Goal: Task Accomplishment & Management: Use online tool/utility

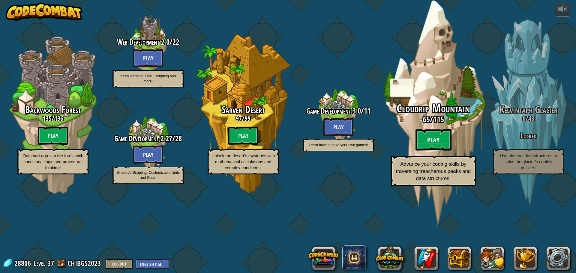
click at [432, 151] on btn "Play" at bounding box center [433, 140] width 36 height 22
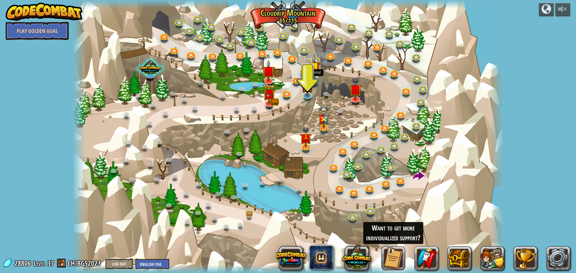
click at [317, 76] on img at bounding box center [314, 67] width 12 height 27
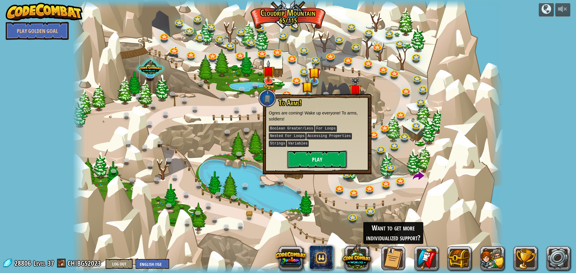
click at [331, 160] on button "Play" at bounding box center [317, 160] width 60 height 18
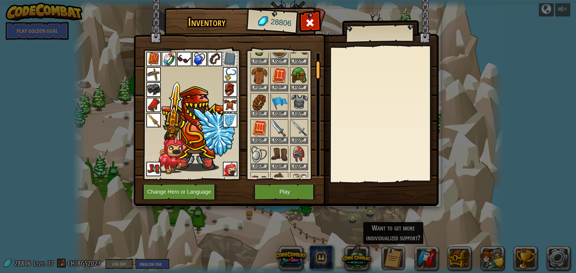
scroll to position [30, 0]
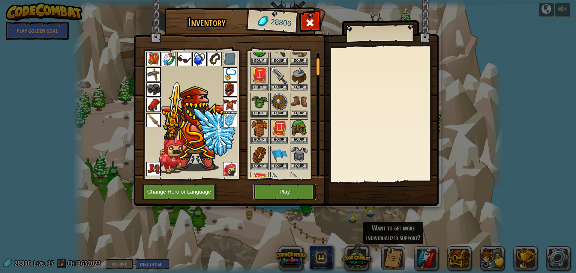
click at [281, 195] on button "Play" at bounding box center [284, 192] width 63 height 16
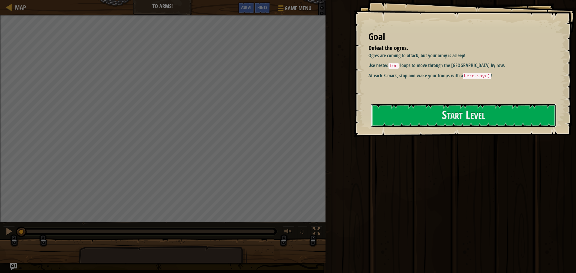
click at [443, 115] on button "Start Level" at bounding box center [463, 116] width 185 height 24
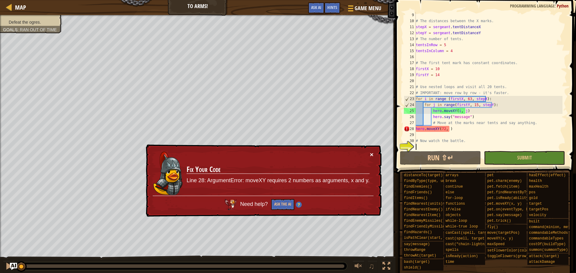
scroll to position [48, 0]
click at [372, 154] on button "×" at bounding box center [372, 154] width 4 height 6
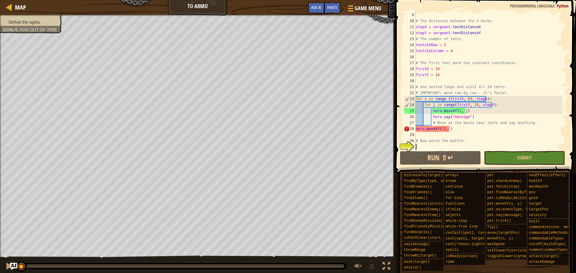
click at [456, 129] on div "# The distances between the X marks. stepX = sergeant . tentDistanceX stepY = s…" at bounding box center [488, 87] width 148 height 150
type textarea "hero.moveXY(72, )"
click at [447, 128] on div "# The distances between the X marks. stepX = sergeant . tentDistanceX stepY = s…" at bounding box center [488, 87] width 148 height 150
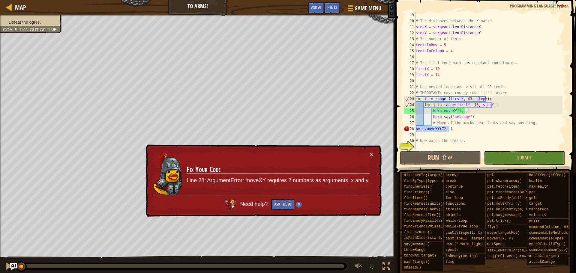
drag, startPoint x: 450, startPoint y: 130, endPoint x: 404, endPoint y: 128, distance: 46.2
click at [404, 128] on div "hero.moveXY(72, ) 9 10 11 12 13 14 15 16 17 18 19 20 21 22 23 24 25 26 27 28 29…" at bounding box center [484, 81] width 164 height 138
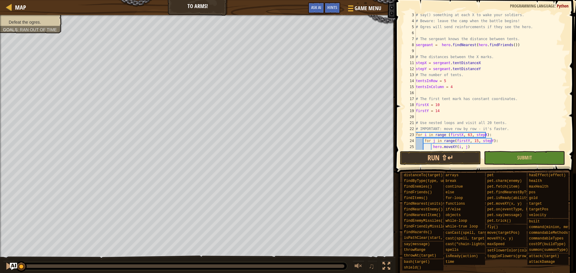
scroll to position [0, 0]
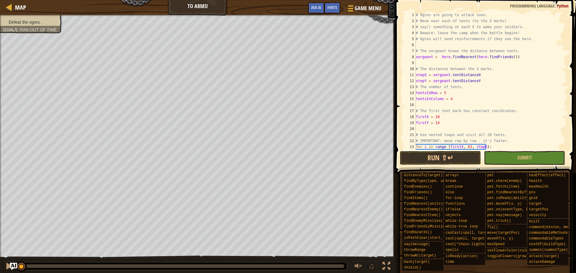
drag, startPoint x: 414, startPoint y: 10, endPoint x: 461, endPoint y: 29, distance: 49.8
click at [461, 29] on div "1 2 3 4 5 6 7 8 9 10 11 12 13 14 15 16 17 18 19 20 21 22 23 24 # Ogres are goin…" at bounding box center [484, 98] width 182 height 191
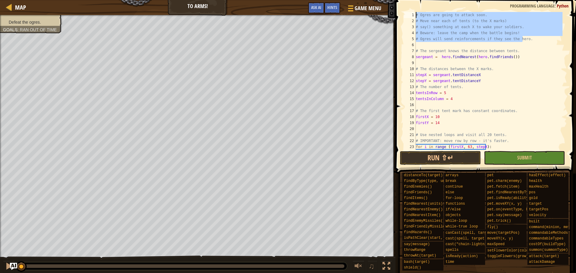
drag, startPoint x: 529, startPoint y: 38, endPoint x: 404, endPoint y: 13, distance: 127.3
click at [404, 13] on div "1 2 3 4 5 6 7 8 9 10 11 12 13 14 15 16 17 18 19 20 21 22 23 24 # Ogres are goin…" at bounding box center [484, 81] width 164 height 138
click at [474, 84] on div "# Ogres are going to attack soon. # Move near each of tents (to the X marks) # …" at bounding box center [488, 87] width 148 height 150
type textarea "# The number of tents."
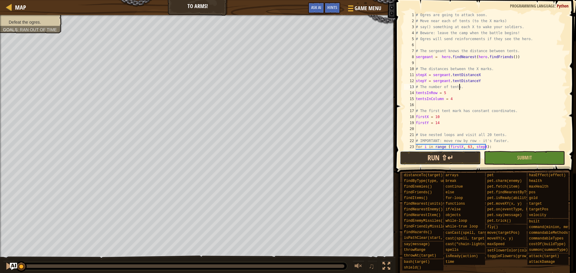
click at [433, 164] on button "Run ⇧↵" at bounding box center [440, 158] width 81 height 14
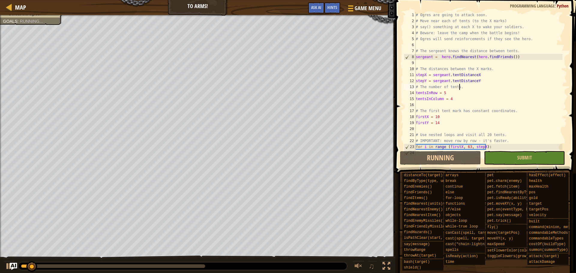
click at [121, 267] on div at bounding box center [113, 266] width 184 height 4
click at [6, 265] on div at bounding box center [9, 266] width 8 height 8
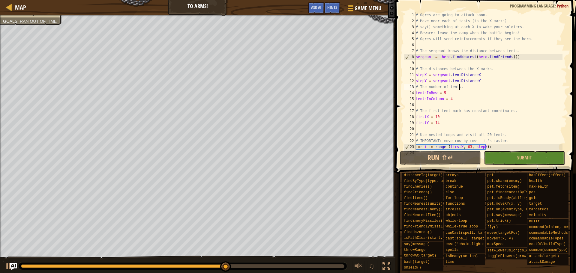
click at [465, 106] on div "# Ogres are going to attack soon. # Move near each of tents (to the X marks) # …" at bounding box center [488, 87] width 148 height 150
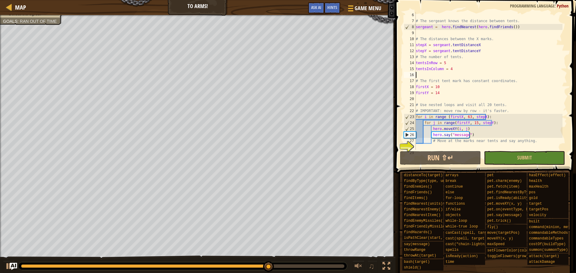
scroll to position [30, 0]
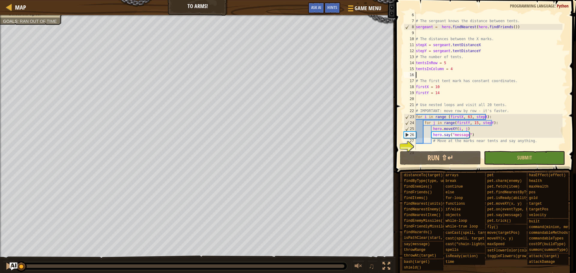
drag, startPoint x: 275, startPoint y: 267, endPoint x: 10, endPoint y: 265, distance: 264.7
click at [10, 265] on div "Map To Arms! Game Menu Done Hints Ask AI 1 הההההההההההההההההההההההההההההההההההה…" at bounding box center [288, 136] width 576 height 273
click at [5, 266] on div at bounding box center [9, 266] width 8 height 8
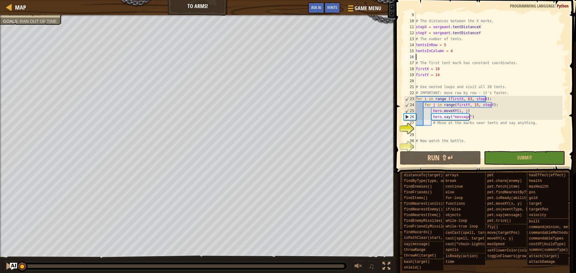
scroll to position [48, 0]
click at [436, 159] on button "Run ⇧↵" at bounding box center [440, 158] width 81 height 14
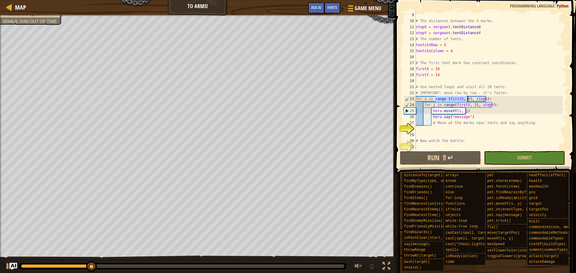
drag, startPoint x: 436, startPoint y: 100, endPoint x: 475, endPoint y: 100, distance: 39.3
click at [475, 100] on div "# The distances between the X marks. stepX = sergeant . tentDistanceX stepY = s…" at bounding box center [488, 87] width 148 height 150
click at [485, 100] on div "# The distances between the X marks. stepX = sergeant . tentDistanceX stepY = s…" at bounding box center [488, 87] width 148 height 150
click at [473, 105] on div "# The distances between the X marks. stepX = sergeant . tentDistanceX stepY = s…" at bounding box center [488, 87] width 148 height 150
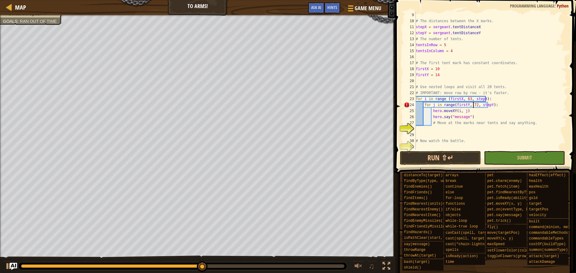
scroll to position [3, 4]
type textarea "for j in range(firstY, 72, stepY):"
click at [446, 159] on button "Run ⇧↵" at bounding box center [440, 158] width 81 height 14
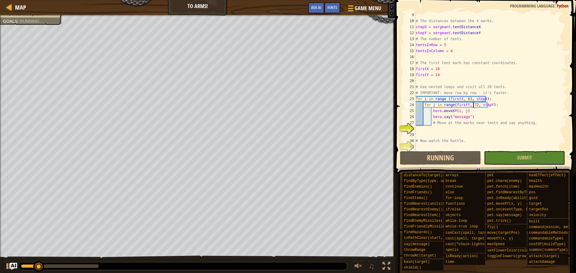
click at [79, 267] on div at bounding box center [60, 266] width 78 height 4
click at [3, 265] on button at bounding box center [9, 267] width 12 height 12
click at [205, 266] on div at bounding box center [126, 266] width 210 height 4
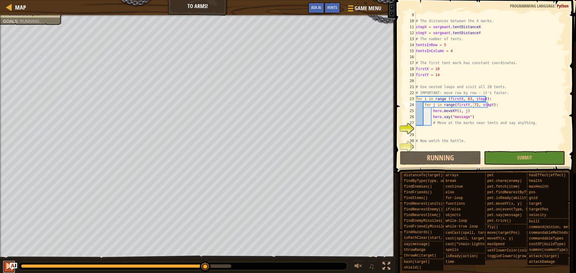
click at [4, 268] on button at bounding box center [9, 267] width 12 height 12
click at [228, 267] on div at bounding box center [126, 266] width 210 height 4
click at [5, 265] on button at bounding box center [9, 267] width 12 height 12
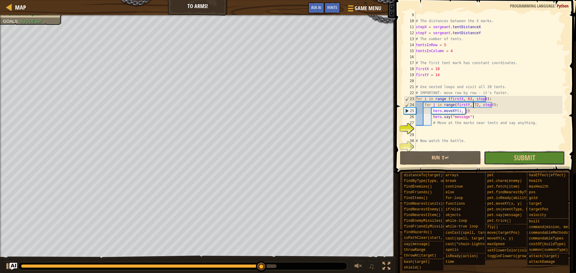
click at [497, 157] on button "Submit" at bounding box center [524, 158] width 81 height 14
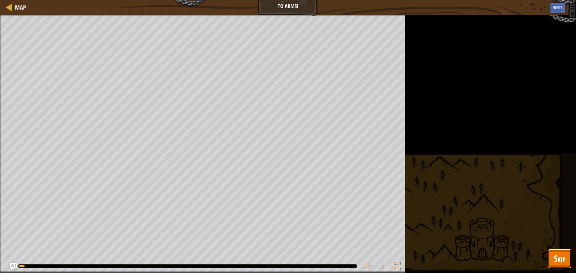
click at [562, 258] on span "Skip" at bounding box center [559, 258] width 12 height 12
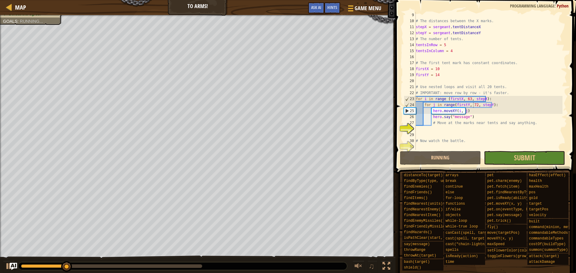
click at [197, 266] on div at bounding box center [111, 266] width 181 height 4
click at [5, 267] on div at bounding box center [9, 266] width 8 height 8
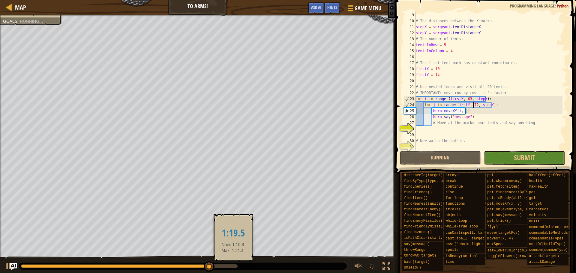
click at [234, 267] on div at bounding box center [129, 266] width 216 height 4
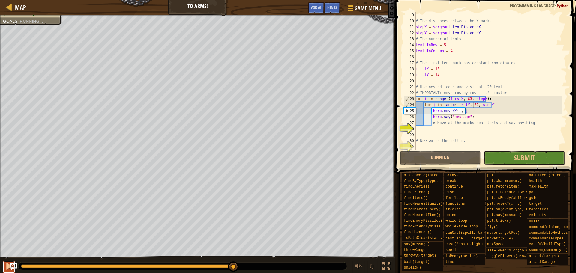
click at [8, 269] on div at bounding box center [9, 266] width 8 height 8
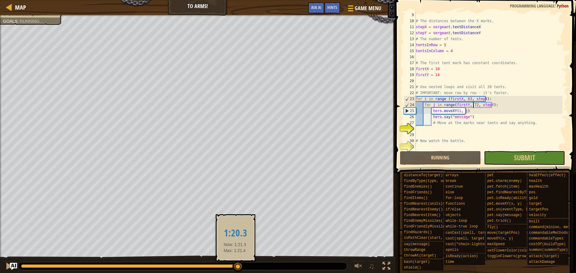
drag, startPoint x: 235, startPoint y: 264, endPoint x: 230, endPoint y: 264, distance: 5.1
click at [230, 264] on div at bounding box center [182, 266] width 329 height 8
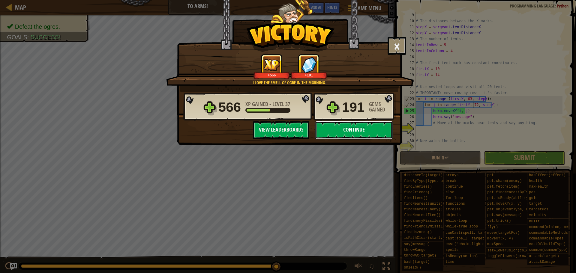
click at [352, 137] on button "Continue" at bounding box center [353, 130] width 77 height 18
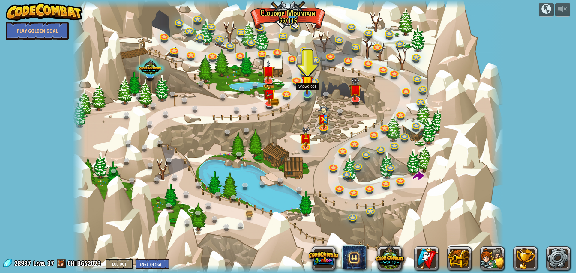
click at [305, 91] on img at bounding box center [307, 81] width 12 height 27
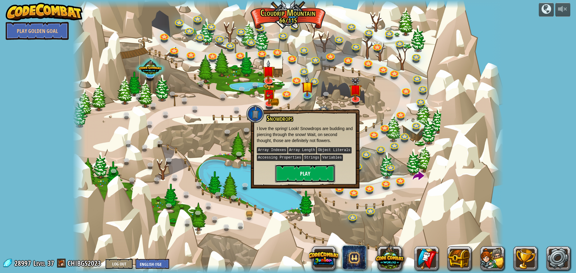
click at [308, 176] on button "Play" at bounding box center [305, 174] width 60 height 18
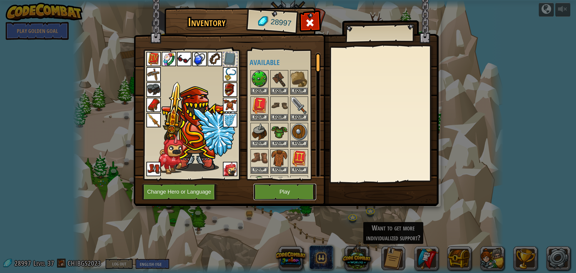
click at [293, 189] on button "Play" at bounding box center [284, 192] width 63 height 16
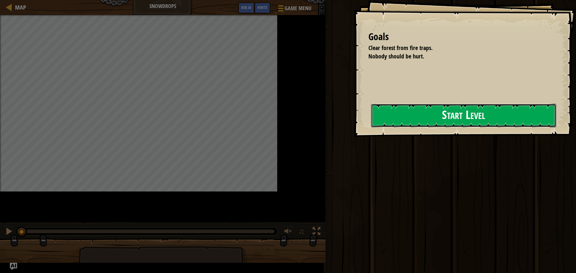
click at [457, 110] on button "Start Level" at bounding box center [463, 116] width 185 height 24
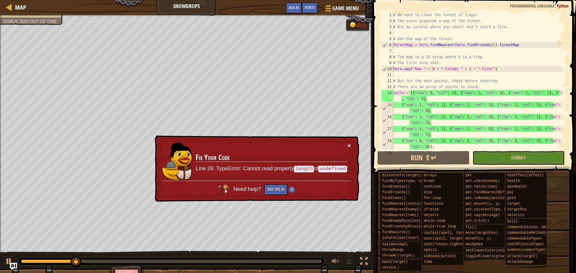
click at [349, 147] on button "×" at bounding box center [349, 145] width 4 height 6
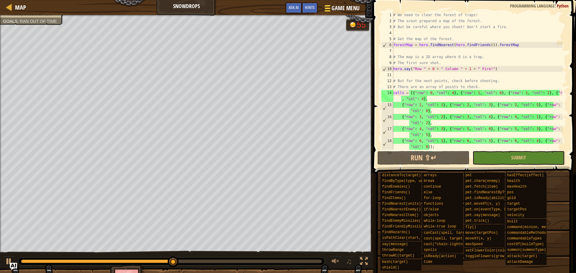
click at [337, 5] on span "Game Menu" at bounding box center [345, 8] width 28 height 8
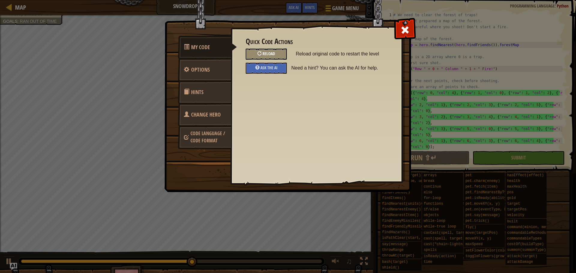
click at [261, 55] on div at bounding box center [259, 53] width 4 height 4
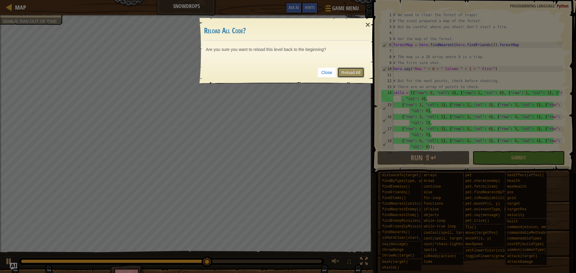
click at [350, 72] on link "Reload All" at bounding box center [350, 72] width 27 height 10
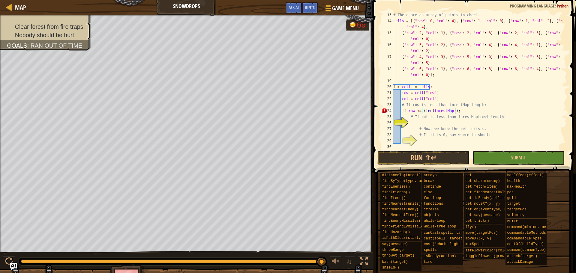
scroll to position [3, 5]
type textarea "if row <= (len(forestMap)):"
click at [419, 122] on div "# There are an array of points to check. cells = [{ "row" : 0 , "col" : 4 } , {…" at bounding box center [477, 87] width 170 height 150
type textarea "if col <= (len(forstMap[row])):"
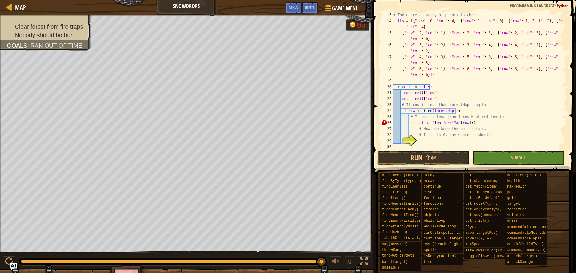
scroll to position [3, 6]
click at [475, 138] on div "# There are an array of points to check. cells = [{ "row" : 0 , "col" : 4 } , {…" at bounding box center [477, 87] width 170 height 150
drag, startPoint x: 401, startPoint y: 87, endPoint x: 410, endPoint y: 94, distance: 11.7
click at [420, 89] on div "# There are an array of points to check. cells = [{ "row" : 0 , "col" : 4 } , {…" at bounding box center [477, 87] width 170 height 150
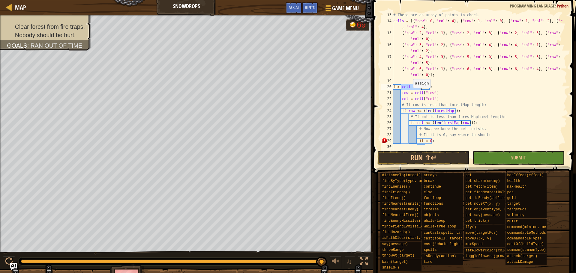
click at [399, 111] on div "# There are an array of points to check. cells = [{ "row" : 0 , "col" : 4 } , {…" at bounding box center [477, 87] width 170 height 150
click at [423, 142] on div "# There are an array of points to check. cells = [{ "row" : 0 , "col" : 4 } , {…" at bounding box center [477, 87] width 170 height 150
click at [431, 143] on div "# There are an array of points to check. cells = [{ "row" : 0 , "col" : 4 } , {…" at bounding box center [477, 87] width 170 height 150
click at [433, 142] on div "# There are an array of points to check. cells = [{ "row" : 0 , "col" : 4 } , {…" at bounding box center [477, 87] width 170 height 150
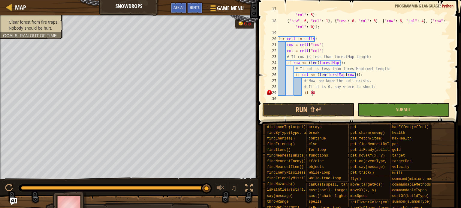
scroll to position [3, 2]
click at [329, 75] on div "{ "row" : 4 , "col" : 3 } , { "row" : 5 , "col" : 0 } , { "row" : 5 , "col" : 3…" at bounding box center [362, 60] width 170 height 108
click at [326, 92] on div "{ "row" : 4 , "col" : 3 } , { "row" : 5 , "col" : 0 } , { "row" : 5 , "col" : 3…" at bounding box center [362, 60] width 170 height 108
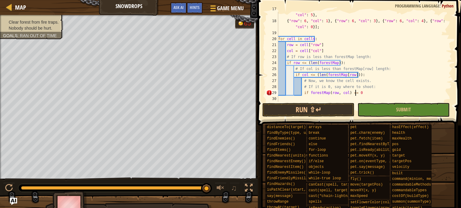
type textarea "if forestMap(row, col) == 0:"
drag, startPoint x: 360, startPoint y: 95, endPoint x: 309, endPoint y: 94, distance: 51.0
click at [306, 94] on div "{ "row" : 4 , "col" : 3 } , { "row" : 5 , "col" : 0 } , { "row" : 5 , "col" : 3…" at bounding box center [362, 60] width 170 height 108
type textarea "if forestMap(row, col) == 0:"
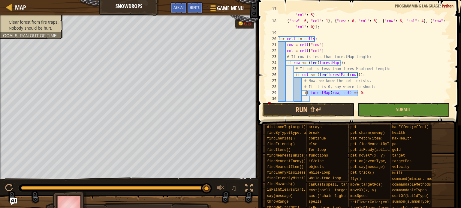
click at [335, 99] on div "{ "row" : 4 , "col" : 3 } , { "row" : 5 , "col" : 0 } , { "row" : 5 , "col" : 3…" at bounding box center [362, 60] width 170 height 108
click at [344, 92] on div "{ "row" : 4 , "col" : 3 } , { "row" : 5 , "col" : 0 } , { "row" : 5 , "col" : 3…" at bounding box center [362, 60] width 170 height 108
type textarea "if forestMap[row][col] == 0:"
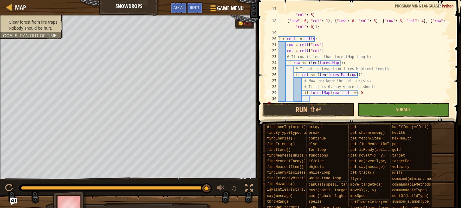
click at [329, 99] on div "{ "row" : 4 , "col" : 3 } , { "row" : 5 , "col" : 0 } , { "row" : 5 , "col" : 3…" at bounding box center [362, 60] width 170 height 108
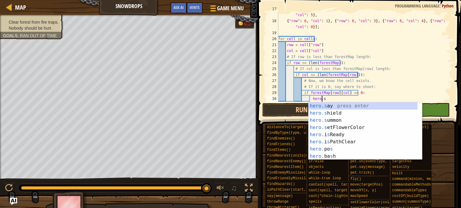
scroll to position [3, 3]
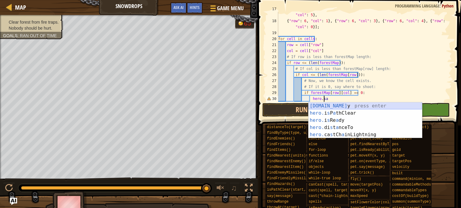
click at [326, 104] on div "hero.sa y press enter hero. i s P a thClear press enter hero. i s Re a dy press…" at bounding box center [364, 128] width 113 height 50
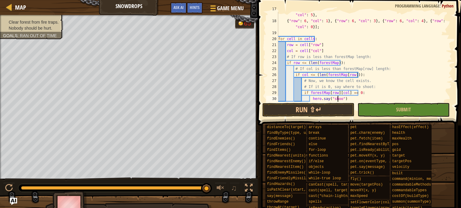
scroll to position [3, 5]
click at [356, 83] on div "{ "row" : 4 , "col" : 3 } , { "row" : 5 , "col" : 0 } , { "row" : 5 , "col" : 3…" at bounding box center [362, 60] width 170 height 108
click at [339, 99] on div "{ "row" : 4 , "col" : 3 } , { "row" : 5 , "col" : 0 } , { "row" : 5 , "col" : 3…" at bounding box center [362, 60] width 170 height 108
click at [337, 108] on button "Run ⇧↵" at bounding box center [308, 110] width 92 height 14
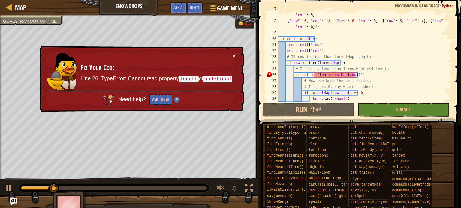
click at [334, 76] on div "{ "row" : 4 , "col" : 3 } , { "row" : 5 , "col" : 0 } , { "row" : 5 , "col" : 3…" at bounding box center [362, 60] width 170 height 108
click at [339, 77] on div "{ "row" : 4 , "col" : 3 } , { "row" : 5 , "col" : 0 } , { "row" : 5 , "col" : 3…" at bounding box center [362, 60] width 170 height 108
click at [345, 76] on div "{ "row" : 4 , "col" : 3 } , { "row" : 5 , "col" : 0 } , { "row" : 5 , "col" : 3…" at bounding box center [362, 60] width 170 height 108
click at [348, 74] on div "{ "row" : 4 , "col" : 3 } , { "row" : 5 , "col" : 0 } , { "row" : 5 , "col" : 3…" at bounding box center [362, 60] width 170 height 108
click at [234, 54] on button "×" at bounding box center [234, 56] width 4 height 6
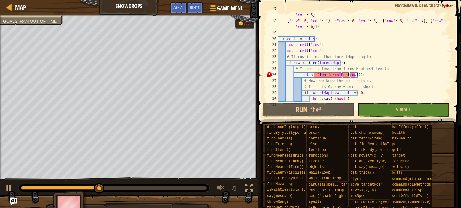
click at [352, 76] on div "{ "row" : 4 , "col" : 3 } , { "row" : 5 , "col" : 0 } , { "row" : 5 , "col" : 3…" at bounding box center [362, 60] width 170 height 108
click at [352, 75] on div "{ "row" : 4 , "col" : 3 } , { "row" : 5 , "col" : 0 } , { "row" : 5 , "col" : 3…" at bounding box center [362, 60] width 170 height 108
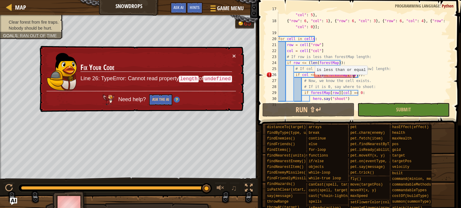
click at [312, 75] on div "{ "row" : 4 , "col" : 3 } , { "row" : 5 , "col" : 0 } , { "row" : 5 , "col" : 3…" at bounding box center [362, 60] width 170 height 108
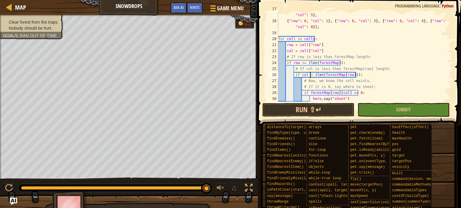
click at [327, 88] on div "{ "row" : 4 , "col" : 3 } , { "row" : 5 , "col" : 0 } , { "row" : 5 , "col" : 3…" at bounding box center [362, 60] width 170 height 108
click at [322, 111] on button "Run ⇧↵" at bounding box center [308, 110] width 92 height 14
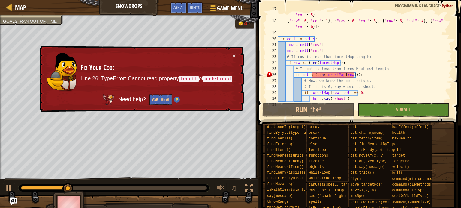
click at [321, 75] on div "{ "row" : 4 , "col" : 3 } , { "row" : 5 , "col" : 0 } , { "row" : 5 , "col" : 3…" at bounding box center [362, 60] width 170 height 108
click at [309, 77] on div "{ "row" : 4 , "col" : 3 } , { "row" : 5 , "col" : 0 } , { "row" : 5 , "col" : 3…" at bounding box center [362, 60] width 170 height 108
click at [310, 76] on div "{ "row" : 4 , "col" : 3 } , { "row" : 5 , "col" : 0 } , { "row" : 5 , "col" : 3…" at bounding box center [362, 60] width 170 height 108
click at [319, 75] on div "{ "row" : 4 , "col" : 3 } , { "row" : 5 , "col" : 0 } , { "row" : 5 , "col" : 3…" at bounding box center [362, 60] width 170 height 108
click at [349, 74] on div "{ "row" : 4 , "col" : 3 } , { "row" : 5 , "col" : 0 } , { "row" : 5 , "col" : 3…" at bounding box center [362, 60] width 170 height 108
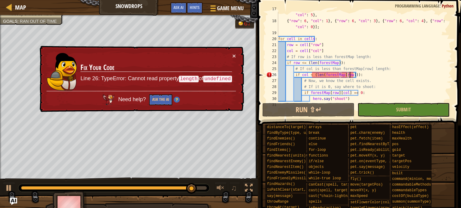
click at [350, 74] on div "{ "row" : 4 , "col" : 3 } , { "row" : 5 , "col" : 0 } , { "row" : 5 , "col" : 3…" at bounding box center [362, 60] width 170 height 108
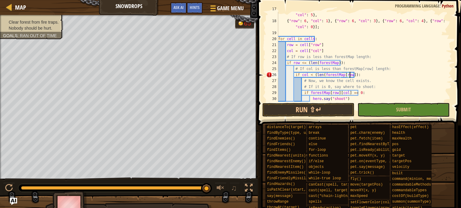
scroll to position [3, 6]
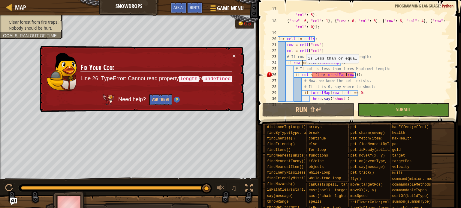
click at [303, 63] on div "{ "row" : 4 , "col" : 3 } , { "row" : 5 , "col" : 0 } , { "row" : 5 , "col" : 3…" at bounding box center [362, 60] width 170 height 108
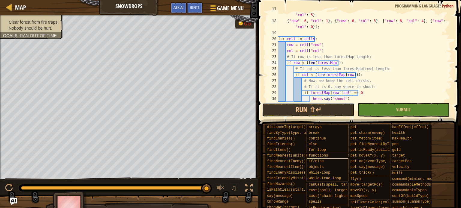
drag, startPoint x: 324, startPoint y: 112, endPoint x: 313, endPoint y: 155, distance: 43.9
click at [324, 112] on button "Run ⇧↵" at bounding box center [308, 110] width 92 height 14
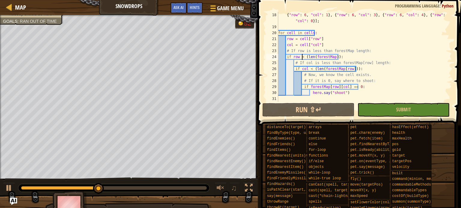
scroll to position [126, 0]
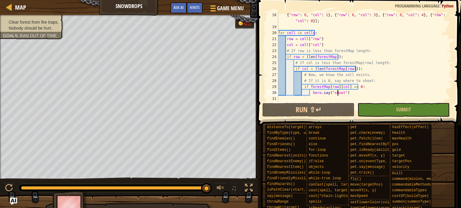
click at [338, 93] on div "{ "row" : 6 , "col" : 1 } , { "row" : 6 , "col" : 3 } , { "row" : 6 , "col" : 4…" at bounding box center [362, 66] width 170 height 108
click at [339, 93] on div "{ "row" : 6 , "col" : 1 } , { "row" : 6 , "col" : 3 } , { "row" : 6 , "col" : 4…" at bounding box center [362, 66] width 170 height 108
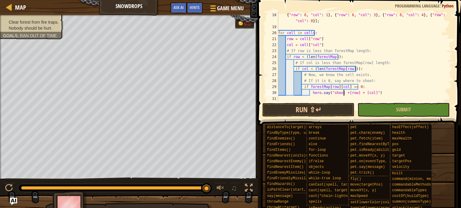
scroll to position [3, 5]
click at [329, 93] on div "{ "row" : 6 , "col" : 1 } , { "row" : 6 , "col" : 3 } , { "row" : 6 , "col" : 4…" at bounding box center [362, 66] width 170 height 108
click at [333, 93] on div "{ "row" : 6 , "col" : 1 } , { "row" : 6 , "col" : 3 } , { "row" : 6 , "col" : 4…" at bounding box center [362, 66] width 170 height 108
click at [338, 94] on div "{ "row" : 6 , "col" : 1 } , { "row" : 6 , "col" : 3 } , { "row" : 6 , "col" : 4…" at bounding box center [362, 66] width 170 height 108
click at [343, 94] on div "{ "row" : 6 , "col" : 1 } , { "row" : 6 , "col" : 3 } , { "row" : 6 , "col" : 4…" at bounding box center [362, 66] width 170 height 108
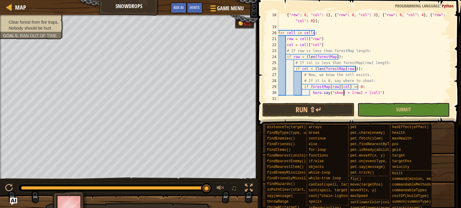
click at [347, 94] on div "{ "row" : 6 , "col" : 1 } , { "row" : 6 , "col" : 3 } , { "row" : 6 , "col" : 4…" at bounding box center [362, 66] width 170 height 108
click at [344, 94] on div "{ "row" : 6 , "col" : 1 } , { "row" : 6 , "col" : 3 } , { "row" : 6 , "col" : 4…" at bounding box center [362, 66] width 170 height 108
click at [357, 94] on div "{ "row" : 6 , "col" : 1 } , { "row" : 6 , "col" : 3 } , { "row" : 6 , "col" : 4…" at bounding box center [362, 66] width 170 height 108
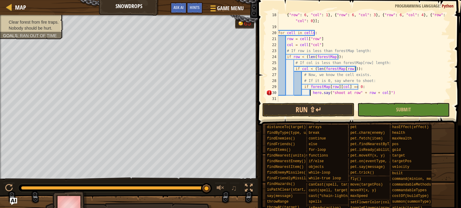
click at [380, 93] on div "{ "row" : 6 , "col" : 1 } , { "row" : 6 , "col" : 3 } , { "row" : 6 , "col" : 4…" at bounding box center [362, 66] width 170 height 108
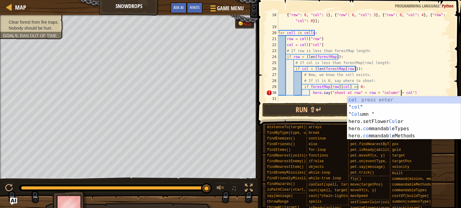
scroll to position [3, 10]
click at [402, 93] on div "{ "row" : 6 , "col" : 1 } , { "row" : 6 , "col" : 3 } , { "row" : 6 , "col" : 4…" at bounding box center [362, 66] width 170 height 108
type textarea "hero.say("shoot at row" + row + "column" + col)"
click at [293, 106] on button "Run ⇧↵" at bounding box center [308, 110] width 92 height 14
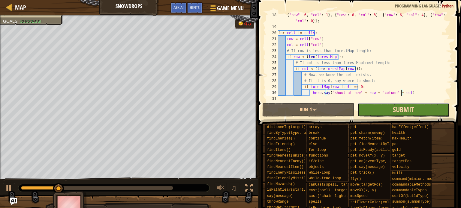
click at [399, 110] on span "Submit" at bounding box center [402, 110] width 21 height 10
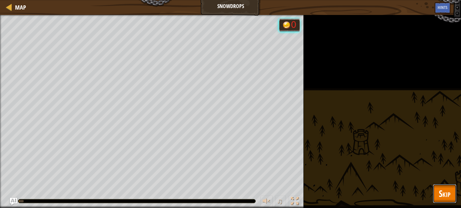
click at [440, 193] on span "Skip" at bounding box center [444, 194] width 12 height 12
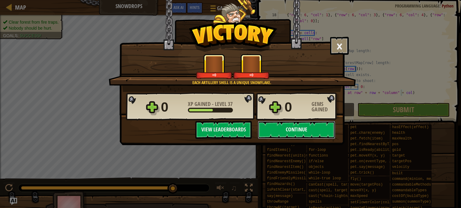
click at [299, 132] on button "Continue" at bounding box center [296, 130] width 77 height 18
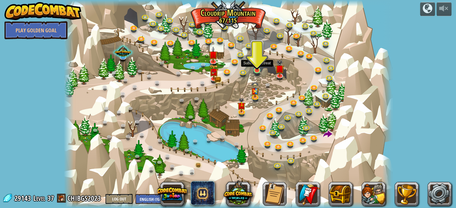
click at [254, 64] on img at bounding box center [257, 61] width 8 height 19
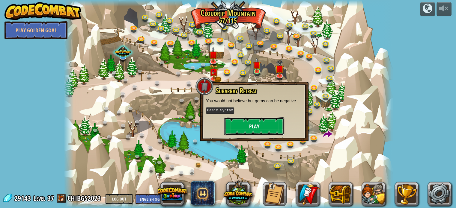
click at [252, 125] on button "Play" at bounding box center [254, 127] width 60 height 18
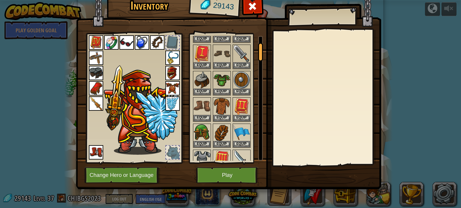
scroll to position [60, 0]
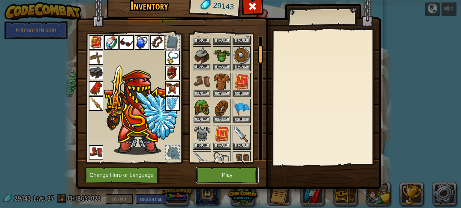
click at [228, 174] on button "Play" at bounding box center [227, 175] width 63 height 16
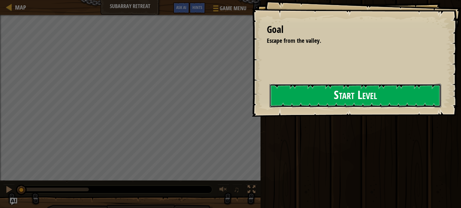
click at [339, 95] on button "Start Level" at bounding box center [354, 96] width 171 height 24
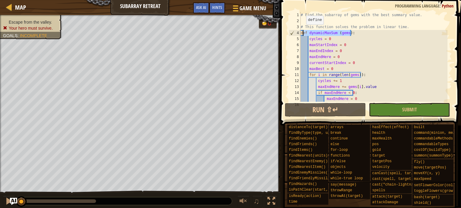
drag, startPoint x: 351, startPoint y: 32, endPoint x: 303, endPoint y: 31, distance: 48.9
click at [303, 31] on div "# Find the subarray of gems with the best summary value. # This function solves…" at bounding box center [373, 63] width 148 height 102
click at [307, 35] on div "# Find the subarray of gems with the best summary value. # This function solves…" at bounding box center [373, 57] width 148 height 90
click at [311, 37] on div "# Find the subarray of gems with the best summary value. # This function solves…" at bounding box center [373, 63] width 148 height 102
click at [326, 38] on div "# Find the subarray of gems with the best summary value. # This function solves…" at bounding box center [373, 63] width 148 height 102
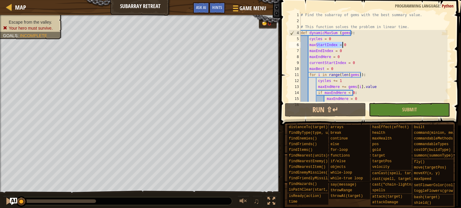
drag, startPoint x: 317, startPoint y: 45, endPoint x: 341, endPoint y: 46, distance: 24.0
click at [341, 46] on div "# Find the subarray of gems with the best summary value. # This function solves…" at bounding box center [373, 63] width 148 height 102
click at [351, 46] on div "# Find the subarray of gems with the best summary value. # This function solves…" at bounding box center [373, 57] width 148 height 90
drag, startPoint x: 313, startPoint y: 50, endPoint x: 350, endPoint y: 53, distance: 36.7
click at [350, 53] on div "# Find the subarray of gems with the best summary value. # This function solves…" at bounding box center [373, 63] width 148 height 102
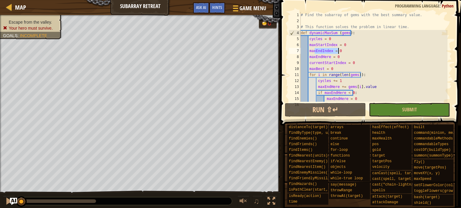
click at [350, 53] on div "# Find the subarray of gems with the best summary value. # This function solves…" at bounding box center [373, 57] width 148 height 90
drag, startPoint x: 315, startPoint y: 56, endPoint x: 341, endPoint y: 58, distance: 25.2
click at [341, 58] on div "# Find the subarray of gems with the best summary value. # This function solves…" at bounding box center [373, 63] width 148 height 102
click at [326, 60] on div "# Find the subarray of gems with the best summary value. # This function solves…" at bounding box center [373, 57] width 148 height 90
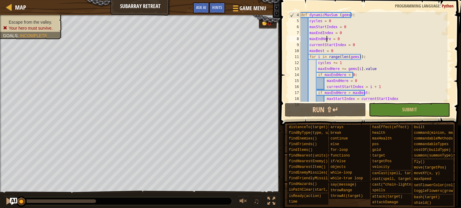
scroll to position [18, 0]
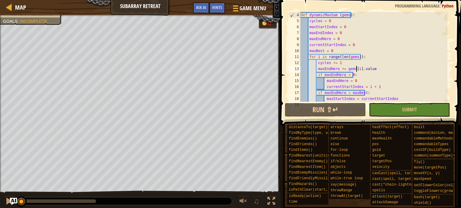
click at [356, 68] on div "def dynamicMaxSum ( gems ) : cycles = 0 maxStartIndex = 0 maxEndIndex = 0 maxEn…" at bounding box center [373, 63] width 148 height 102
click at [354, 69] on div "def dynamicMaxSum ( gems ) : cycles = 0 maxStartIndex = 0 maxEndIndex = 0 maxEn…" at bounding box center [373, 63] width 148 height 102
click at [347, 86] on div "def dynamicMaxSum ( gems ) : cycles = 0 maxStartIndex = 0 maxEndIndex = 0 maxEn…" at bounding box center [373, 63] width 148 height 102
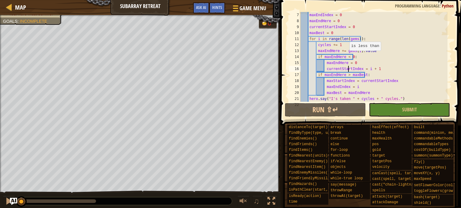
click at [346, 56] on div "maxEndIndex = 0 maxEndHere = 0 currentStartIndex = 0 maxBest = 0 for i in range…" at bounding box center [373, 63] width 148 height 102
click at [343, 56] on div "maxEndIndex = 0 maxEndHere = 0 currentStartIndex = 0 maxBest = 0 for i in range…" at bounding box center [373, 63] width 148 height 102
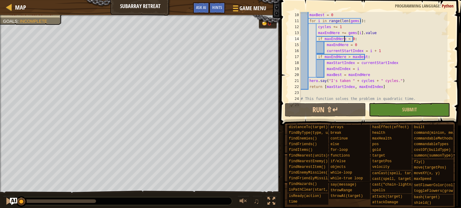
scroll to position [54, 0]
click at [345, 40] on div "maxBest = 0 for i in range ( len ( gems )) : cycles += 1 maxEndHere += gems [ i…" at bounding box center [373, 63] width 148 height 102
click at [344, 39] on div "maxBest = 0 for i in range ( len ( gems )) : cycles += 1 maxEndHere += gems [ i…" at bounding box center [373, 63] width 148 height 102
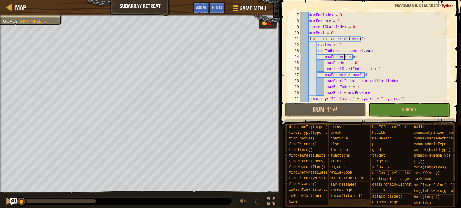
scroll to position [36, 0]
click at [360, 48] on div "maxEndIndex = 0 maxEndHere = 0 currentStartIndex = 0 maxBest = 0 for i in range…" at bounding box center [373, 63] width 148 height 102
click at [335, 113] on button "Run ⇧↵" at bounding box center [325, 110] width 81 height 14
click at [6, 203] on div at bounding box center [9, 202] width 8 height 8
click at [345, 57] on div "maxEndIndex = 0 maxEndHere = 0 currentStartIndex = 0 maxBest = 0 for i in range…" at bounding box center [373, 63] width 148 height 102
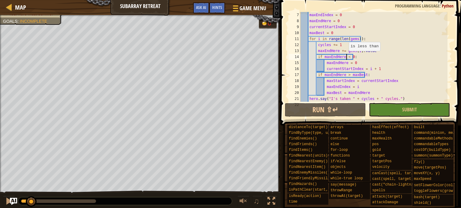
click at [345, 57] on div "maxEndIndex = 0 maxEndHere = 0 currentStartIndex = 0 maxBest = 0 for i in range…" at bounding box center [373, 63] width 148 height 102
click at [343, 67] on div "maxEndIndex = 0 maxEndHere = 0 currentStartIndex = 0 maxBest = 0 for i in range…" at bounding box center [373, 63] width 148 height 102
click at [344, 58] on div "maxEndIndex = 0 maxEndHere = 0 currentStartIndex = 0 maxBest = 0 for i in range…" at bounding box center [373, 63] width 148 height 102
click at [344, 56] on div "maxEndIndex = 0 maxEndHere = 0 currentStartIndex = 0 maxBest = 0 for i in range…" at bounding box center [373, 63] width 148 height 102
click at [345, 56] on div "maxEndIndex = 0 maxEndHere = 0 currentStartIndex = 0 maxBest = 0 for i in range…" at bounding box center [373, 63] width 148 height 102
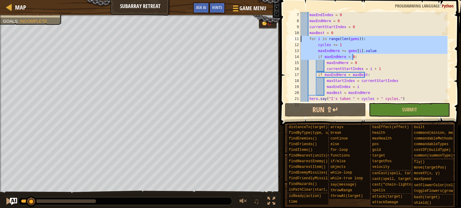
drag, startPoint x: 349, startPoint y: 57, endPoint x: 290, endPoint y: 50, distance: 59.2
click at [290, 50] on div "if maxEndHere < 0: 7 8 9 10 11 12 13 14 15 16 17 18 19 20 21 22 maxEndIndex = 0…" at bounding box center [369, 57] width 164 height 90
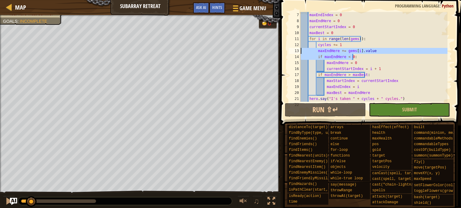
click at [348, 67] on div "maxEndIndex = 0 maxEndHere = 0 currentStartIndex = 0 maxBest = 0 for i in range…" at bounding box center [373, 63] width 148 height 102
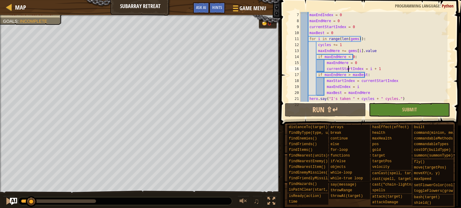
click at [361, 63] on div "maxEndIndex = 0 maxEndHere = 0 currentStartIndex = 0 maxBest = 0 for i in range…" at bounding box center [373, 63] width 148 height 102
click at [381, 67] on div "maxEndIndex = 0 maxEndHere = 0 currentStartIndex = 0 maxBest = 0 for i in range…" at bounding box center [373, 63] width 148 height 102
drag, startPoint x: 325, startPoint y: 69, endPoint x: 375, endPoint y: 68, distance: 49.8
click at [375, 68] on div "maxEndIndex = 0 maxEndHere = 0 currentStartIndex = 0 maxBest = 0 for i in range…" at bounding box center [373, 63] width 148 height 102
click at [377, 67] on div "maxEndIndex = 0 maxEndHere = 0 currentStartIndex = 0 maxBest = 0 for i in range…" at bounding box center [373, 57] width 148 height 90
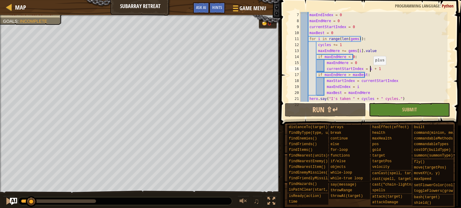
click at [370, 71] on div "maxEndIndex = 0 maxEndHere = 0 currentStartIndex = 0 maxBest = 0 for i in range…" at bounding box center [373, 63] width 148 height 102
click at [368, 67] on div "maxEndIndex = 0 maxEndHere = 0 currentStartIndex = 0 maxBest = 0 for i in range…" at bounding box center [373, 63] width 148 height 102
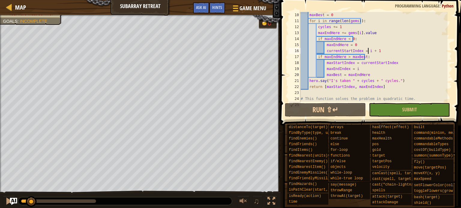
scroll to position [54, 0]
drag, startPoint x: 342, startPoint y: 62, endPoint x: 395, endPoint y: 64, distance: 52.8
click at [395, 64] on div "maxBest = 0 for i in range ( len ( gems )) : cycles += 1 maxEndHere += gems [ i…" at bounding box center [373, 63] width 148 height 102
click at [395, 64] on div "maxBest = 0 for i in range ( len ( gems )) : cycles += 1 maxEndHere += gems [ i…" at bounding box center [373, 57] width 148 height 90
drag, startPoint x: 395, startPoint y: 64, endPoint x: 290, endPoint y: 62, distance: 104.4
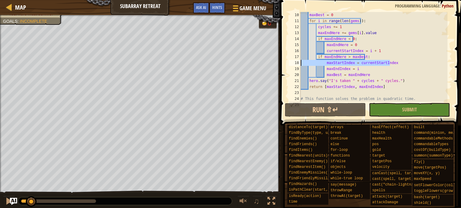
click at [290, 62] on div "maxStartIndex = currentStartIndex 10 11 12 13 14 15 16 17 18 19 20 21 22 23 24 …" at bounding box center [369, 57] width 164 height 90
click at [347, 69] on div "maxBest = 0 for i in range ( len ( gems )) : cycles += 1 maxEndHere += gems [ i…" at bounding box center [373, 63] width 148 height 102
drag, startPoint x: 360, startPoint y: 67, endPoint x: 286, endPoint y: 69, distance: 74.1
click at [286, 69] on div "maxEndIndex = i 10 11 12 13 14 15 16 17 18 19 20 21 22 23 24 25 maxBest = 0 for…" at bounding box center [369, 74] width 182 height 143
click at [365, 66] on div "maxBest = 0 for i in range ( len ( gems )) : cycles += 1 maxEndHere += gems [ i…" at bounding box center [373, 63] width 148 height 102
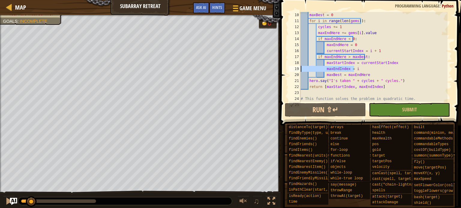
drag, startPoint x: 363, startPoint y: 69, endPoint x: 290, endPoint y: 67, distance: 73.2
click at [290, 67] on div "maxStartIndex = currentStartIndex 10 11 12 13 14 15 16 17 18 19 20 21 22 23 24 …" at bounding box center [369, 57] width 164 height 90
click at [315, 69] on div "maxBest = 0 for i in range ( len ( gems )) : cycles += 1 maxEndHere += gems [ i…" at bounding box center [373, 57] width 148 height 90
drag, startPoint x: 302, startPoint y: 64, endPoint x: 408, endPoint y: 62, distance: 105.6
click at [408, 62] on div "maxBest = 0 for i in range ( len ( gems )) : cycles += 1 maxEndHere += gems [ i…" at bounding box center [373, 63] width 148 height 102
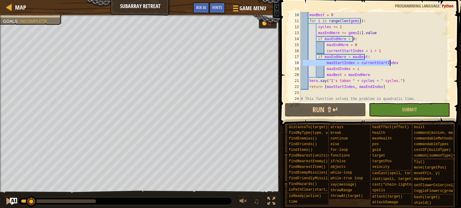
click at [365, 70] on div "maxBest = 0 for i in range ( len ( gems )) : cycles += 1 maxEndHere += gems [ i…" at bounding box center [373, 63] width 148 height 102
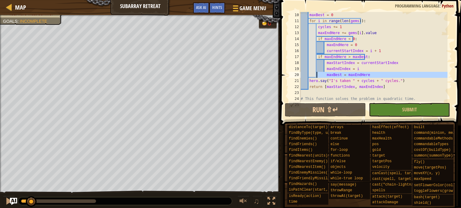
drag, startPoint x: 302, startPoint y: 78, endPoint x: 315, endPoint y: 77, distance: 12.9
click at [315, 77] on div "maxBest = 0 for i in range ( len ( gems )) : cycles += 1 maxEndHere += gems [ i…" at bounding box center [373, 63] width 148 height 102
click at [315, 77] on div "maxBest = 0 for i in range ( len ( gems )) : cycles += 1 maxEndHere += gems [ i…" at bounding box center [373, 57] width 148 height 90
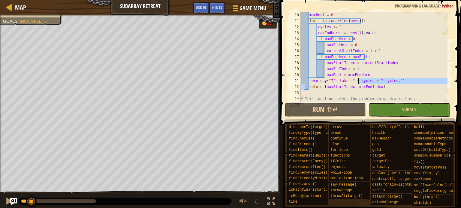
drag, startPoint x: 304, startPoint y: 85, endPoint x: 359, endPoint y: 83, distance: 54.3
click at [359, 83] on div "maxBest = 0 for i in range ( len ( gems )) : cycles += 1 maxEndHere += gems [ i…" at bounding box center [373, 63] width 148 height 102
click at [321, 88] on div "maxBest = 0 for i in range ( len ( gems )) : cycles += 1 maxEndHere += gems [ i…" at bounding box center [373, 63] width 148 height 102
click at [347, 90] on div "maxBest = 0 for i in range ( len ( gems )) : cycles += 1 maxEndHere += gems [ i…" at bounding box center [373, 63] width 148 height 102
click at [363, 84] on div "maxBest = 0 for i in range ( len ( gems )) : cycles += 1 maxEndHere += gems [ i…" at bounding box center [373, 63] width 148 height 102
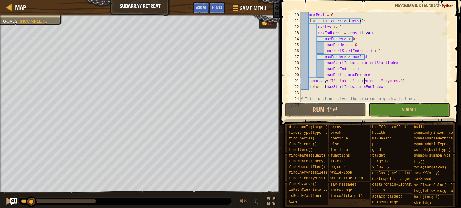
click at [375, 88] on div "maxBest = 0 for i in range ( len ( gems )) : cycles += 1 maxEndHere += gems [ i…" at bounding box center [373, 63] width 148 height 102
click at [368, 88] on div "maxBest = 0 for i in range ( len ( gems )) : cycles += 1 maxEndHere += gems [ i…" at bounding box center [373, 63] width 148 height 102
click at [359, 88] on div "maxBest = 0 for i in range ( len ( gems )) : cycles += 1 maxEndHere += gems [ i…" at bounding box center [373, 63] width 148 height 102
click at [357, 88] on div "maxBest = 0 for i in range ( len ( gems )) : cycles += 1 maxEndHere += gems [ i…" at bounding box center [373, 63] width 148 height 102
click at [355, 88] on div "maxBest = 0 for i in range ( len ( gems )) : cycles += 1 maxEndHere += gems [ i…" at bounding box center [373, 63] width 148 height 102
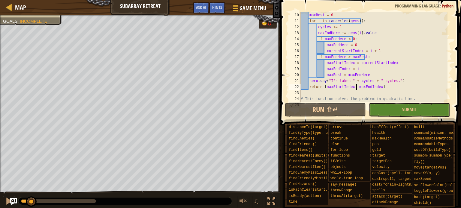
click at [354, 88] on div "maxBest = 0 for i in range ( len ( gems )) : cycles += 1 maxEndHere += gems [ i…" at bounding box center [373, 63] width 148 height 102
click at [343, 87] on div "maxBest = 0 for i in range ( len ( gems )) : cycles += 1 maxEndHere += gems [ i…" at bounding box center [373, 63] width 148 height 102
click at [336, 88] on div "maxBest = 0 for i in range ( len ( gems )) : cycles += 1 maxEndHere += gems [ i…" at bounding box center [373, 63] width 148 height 102
click at [322, 88] on div "maxBest = 0 for i in range ( len ( gems )) : cycles += 1 maxEndHere += gems [ i…" at bounding box center [373, 63] width 148 height 102
click at [325, 88] on div "maxBest = 0 for i in range ( len ( gems )) : cycles += 1 maxEndHere += gems [ i…" at bounding box center [373, 63] width 148 height 102
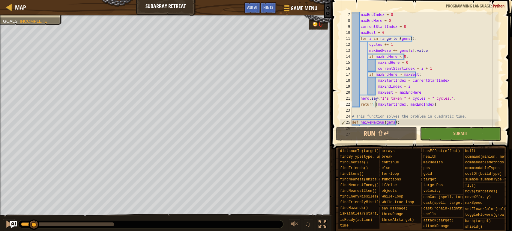
scroll to position [0, 0]
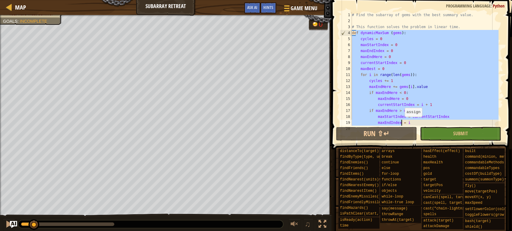
drag, startPoint x: 356, startPoint y: 34, endPoint x: 403, endPoint y: 104, distance: 84.4
click at [403, 128] on div "return [maxStartIndex, maxEndIndex] 1 2 3 4 5 6 7 8 9 10 11 12 13 14 15 16 17 1…" at bounding box center [420, 86] width 182 height 167
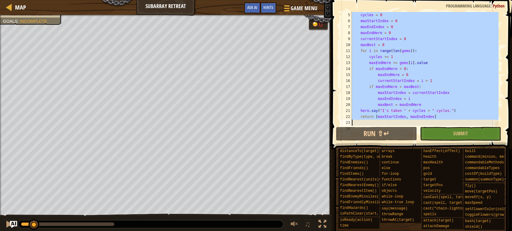
click at [410, 91] on div "cycles = 0 maxStartIndex = 0 maxEndIndex = 0 maxEndHere = 0 currentStartIndex =…" at bounding box center [424, 69] width 148 height 114
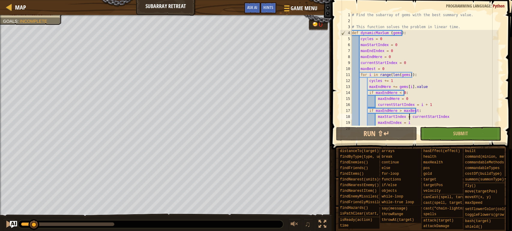
scroll to position [0, 0]
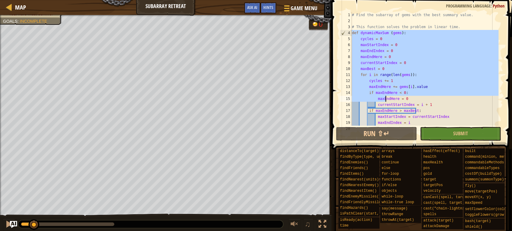
drag, startPoint x: 352, startPoint y: 31, endPoint x: 387, endPoint y: 98, distance: 75.9
click at [387, 98] on div "# Find the subarray of gems with the best summary value. # This function solves…" at bounding box center [424, 75] width 148 height 126
click at [387, 98] on div "# Find the subarray of gems with the best summary value. # This function solves…" at bounding box center [424, 69] width 148 height 114
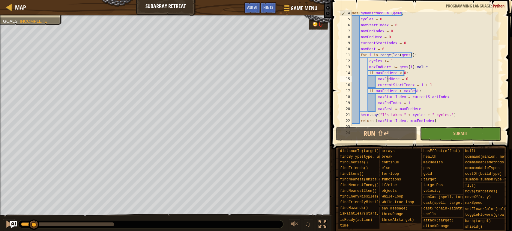
scroll to position [20, 0]
click at [316, 225] on div "♫" at bounding box center [306, 225] width 43 height 12
click at [321, 224] on div at bounding box center [322, 225] width 8 height 8
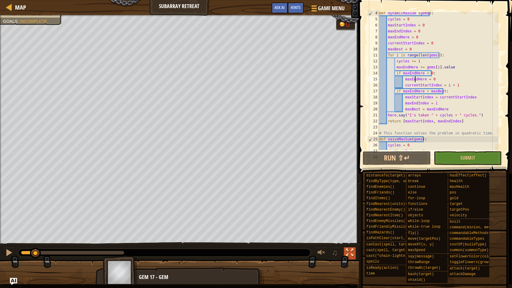
click at [350, 249] on div at bounding box center [350, 253] width 8 height 8
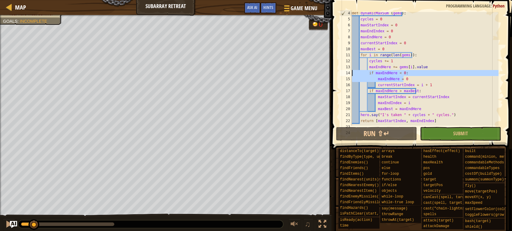
drag, startPoint x: 408, startPoint y: 79, endPoint x: 338, endPoint y: 72, distance: 70.2
click at [338, 72] on div "maxEndHere = 0 4 5 6 7 8 9 10 11 12 13 14 15 16 17 18 19 20 21 22 23 24 def dyn…" at bounding box center [420, 69] width 164 height 114
click at [428, 79] on div "def dynamicMaxSum ( gems ) : cycles = 0 maxStartIndex = 0 maxEndIndex = 0 maxEn…" at bounding box center [424, 69] width 148 height 114
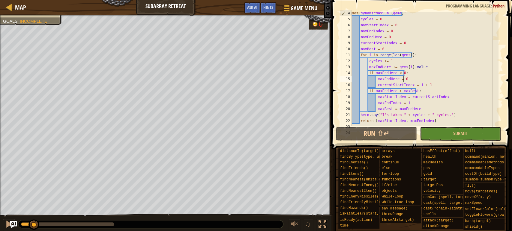
click at [306, 67] on div "Map Subarray Retreat Game Menu Done Hints Ask AI 1 הההההההההההההההההההההההההההה…" at bounding box center [256, 115] width 512 height 231
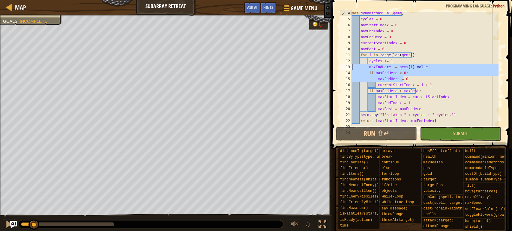
click at [404, 75] on div "def dynamicMaxSum ( gems ) : cycles = 0 maxStartIndex = 0 maxEndIndex = 0 maxEn…" at bounding box center [424, 69] width 148 height 114
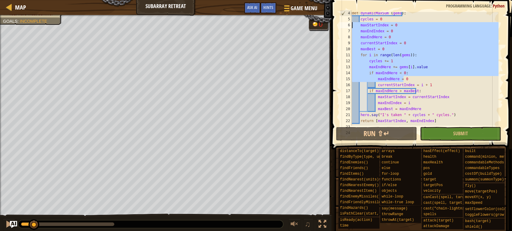
drag, startPoint x: 412, startPoint y: 79, endPoint x: 314, endPoint y: 24, distance: 111.9
click at [314, 24] on div "Map Subarray Retreat Game Menu Done Hints Ask AI 1 הההההההההההההההההההההההההההה…" at bounding box center [256, 115] width 512 height 231
click at [427, 82] on div "def dynamicMaxSum ( gems ) : cycles = 0 maxStartIndex = 0 maxEndIndex = 0 maxEn…" at bounding box center [424, 69] width 148 height 114
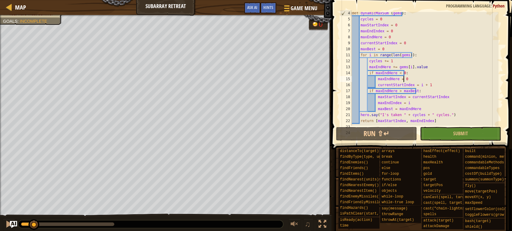
click at [413, 79] on div "def dynamicMaxSum ( gems ) : cycles = 0 maxStartIndex = 0 maxEndIndex = 0 maxEn…" at bounding box center [424, 73] width 148 height 126
click at [410, 75] on div "def dynamicMaxSum ( gems ) : cycles = 0 maxStartIndex = 0 maxEndIndex = 0 maxEn…" at bounding box center [424, 73] width 148 height 126
click at [408, 79] on div "def dynamicMaxSum ( gems ) : cycles = 0 maxStartIndex = 0 maxEndIndex = 0 maxEn…" at bounding box center [424, 73] width 148 height 126
click at [409, 73] on div "def dynamicMaxSum ( gems ) : cycles = 0 maxStartIndex = 0 maxEndIndex = 0 maxEn…" at bounding box center [424, 73] width 148 height 126
click at [410, 77] on div "def dynamicMaxSum ( gems ) : cycles = 0 maxStartIndex = 0 maxEndIndex = 0 maxEn…" at bounding box center [424, 73] width 148 height 126
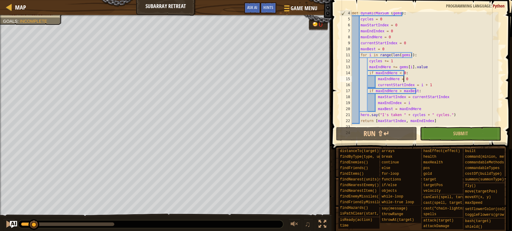
click at [411, 70] on div "def dynamicMaxSum ( gems ) : cycles = 0 maxStartIndex = 0 maxEndIndex = 0 maxEn…" at bounding box center [424, 73] width 148 height 126
click at [375, 109] on div "def dynamicMaxSum ( gems ) : cycles = 0 maxStartIndex = 0 maxEndIndex = 0 maxEn…" at bounding box center [424, 73] width 148 height 126
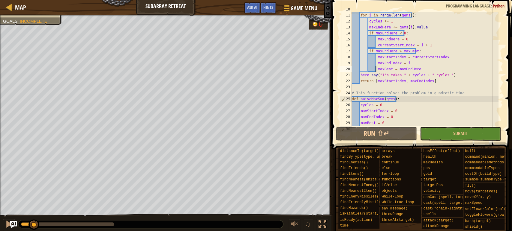
scroll to position [60, 0]
click at [398, 96] on div "maxBest = 0 for i in range ( len ( gems )) : cycles += 1 maxEndHere += gems [ i…" at bounding box center [424, 69] width 148 height 126
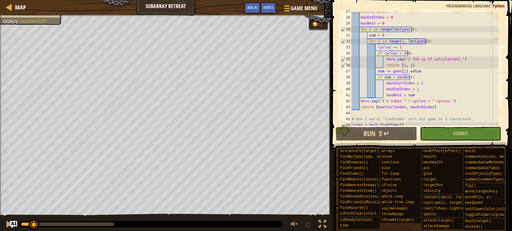
scroll to position [139, 0]
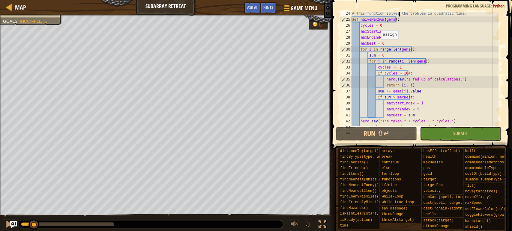
click at [377, 42] on div "# This function solves the problem in quadratic time. def naiveMaxSum ( gems ) …" at bounding box center [424, 73] width 148 height 126
click at [365, 25] on div "# This function solves the problem in quadratic time. def naiveMaxSum ( gems ) …" at bounding box center [424, 73] width 148 height 126
click at [390, 22] on div "# This function solves the problem in quadratic time. def naiveMaxSum ( gems ) …" at bounding box center [424, 73] width 148 height 126
click at [399, 21] on div "# This function solves the problem in quadratic time. def naiveMaxSum ( gems ) …" at bounding box center [424, 73] width 148 height 126
click at [388, 25] on div "# This function solves the problem in quadratic time. def naiveMaxSum ( gems ) …" at bounding box center [424, 73] width 148 height 126
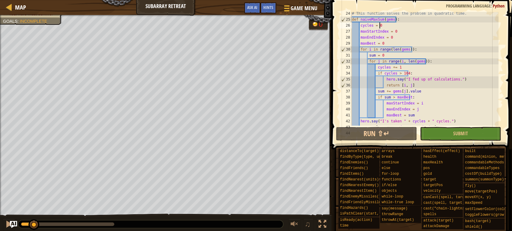
click at [401, 19] on div "# This function solves the problem in quadratic time. def naiveMaxSum ( gems ) …" at bounding box center [424, 73] width 148 height 126
click at [392, 27] on div "# This function solves the problem in quadratic time. def naiveMaxSum ( gems ) …" at bounding box center [424, 73] width 148 height 126
click at [402, 20] on div "# This function solves the problem in quadratic time. def naiveMaxSum ( gems ) …" at bounding box center [424, 73] width 148 height 126
click at [384, 26] on div "# This function solves the problem in quadratic time. def naiveMaxSum ( gems ) …" at bounding box center [424, 73] width 148 height 126
click at [396, 22] on div "# This function solves the problem in quadratic time. def naiveMaxSum ( gems ) …" at bounding box center [424, 73] width 148 height 126
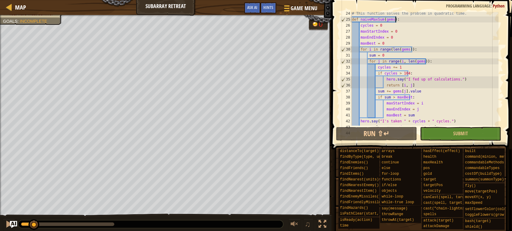
click at [398, 21] on div "# This function solves the problem in quadratic time. def naiveMaxSum ( gems ) …" at bounding box center [424, 73] width 148 height 126
click at [401, 19] on div "# This function solves the problem in quadratic time. def naiveMaxSum ( gems ) …" at bounding box center [424, 73] width 148 height 126
click at [402, 19] on div "# This function solves the problem in quadratic time. def naiveMaxSum ( gems ) …" at bounding box center [424, 73] width 148 height 126
click at [391, 26] on div "# This function solves the problem in quadratic time. def naiveMaxSum ( gems ) …" at bounding box center [424, 73] width 148 height 126
click at [395, 25] on div "# This function solves the problem in quadratic time. def naiveMaxSum ( gems ) …" at bounding box center [424, 73] width 148 height 126
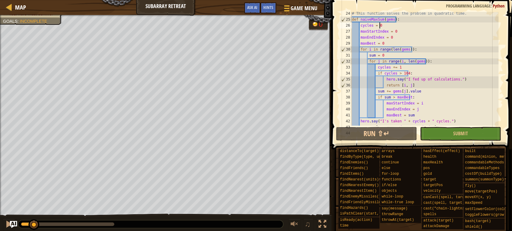
click at [406, 16] on div "# This function solves the problem in quadratic time. def naiveMaxSum ( gems ) …" at bounding box center [424, 73] width 148 height 126
click at [390, 23] on div "# This function solves the problem in quadratic time. def naiveMaxSum ( gems ) …" at bounding box center [424, 73] width 148 height 126
click at [402, 18] on div "# This function solves the problem in quadratic time. def naiveMaxSum ( gems ) …" at bounding box center [424, 73] width 148 height 126
click at [392, 28] on div "# This function solves the problem in quadratic time. def naiveMaxSum ( gems ) …" at bounding box center [424, 73] width 148 height 126
click at [401, 18] on div "# This function solves the problem in quadratic time. def naiveMaxSum ( gems ) …" at bounding box center [424, 73] width 148 height 126
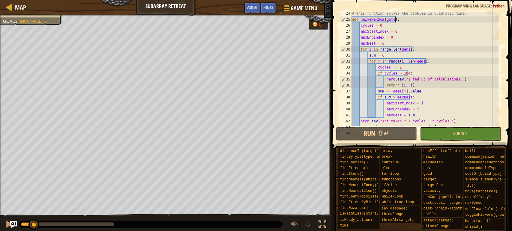
click at [388, 20] on div "# This function solves the problem in quadratic time. def naiveMaxSum ( gems ) …" at bounding box center [424, 73] width 148 height 126
click at [387, 26] on div "# This function solves the problem in quadratic time. def naiveMaxSum ( gems ) …" at bounding box center [424, 73] width 148 height 126
click at [405, 19] on div "# This function solves the problem in quadratic time. def naiveMaxSum ( gems ) …" at bounding box center [424, 73] width 148 height 126
drag, startPoint x: 403, startPoint y: 43, endPoint x: 396, endPoint y: 29, distance: 15.6
click at [396, 29] on div "# This function solves the problem in quadratic time. def naiveMaxSum ( gems ) …" at bounding box center [424, 73] width 148 height 126
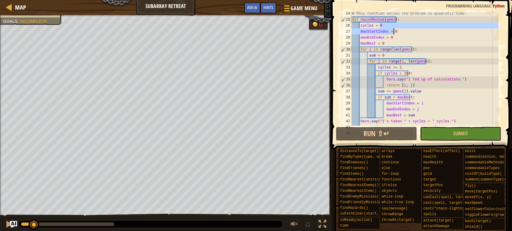
click at [396, 29] on div "cycles = 0 maxStartIndex = 0 24 25 26 27 28 29 30 31 32 33 34 35 36 37 38 39 40…" at bounding box center [420, 69] width 164 height 114
drag, startPoint x: 396, startPoint y: 29, endPoint x: 402, endPoint y: 25, distance: 7.4
click at [402, 25] on div "# This function solves the problem in quadratic time. def naiveMaxSum ( gems ) …" at bounding box center [424, 73] width 148 height 126
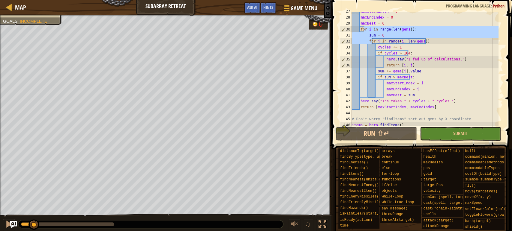
drag, startPoint x: 363, startPoint y: 32, endPoint x: 405, endPoint y: 92, distance: 73.4
click at [405, 92] on div "maxStartIndex = 0 maxEndIndex = 0 maxBest = 0 for i in range ( len ( gems )) : …" at bounding box center [424, 71] width 148 height 126
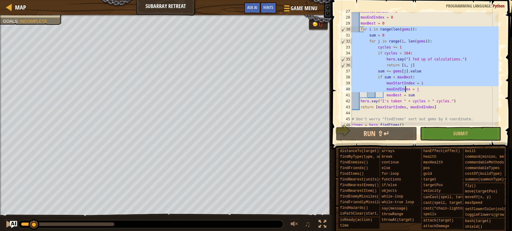
click at [422, 110] on div "maxStartIndex = 0 maxEndIndex = 0 maxBest = 0 for i in range ( len ( gems )) : …" at bounding box center [424, 71] width 148 height 126
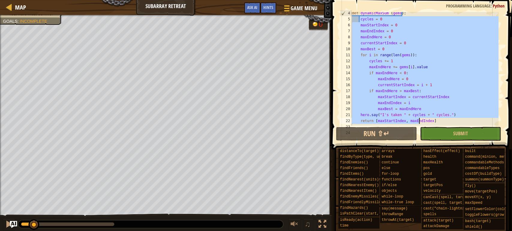
scroll to position [24, 0]
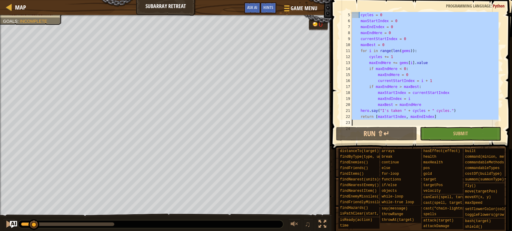
drag, startPoint x: 359, startPoint y: 19, endPoint x: 440, endPoint y: 123, distance: 131.1
click at [440, 123] on div "cycles = 0 maxStartIndex = 0 maxEndIndex = 0 maxEndHere = 0 currentStartIndex =…" at bounding box center [424, 75] width 148 height 126
type textarea "return [maxStartIndex, maxEndIndex]"
click at [440, 122] on div "cycles = 0 maxStartIndex = 0 maxEndIndex = 0 maxEndHere = 0 currentStartIndex =…" at bounding box center [424, 69] width 148 height 114
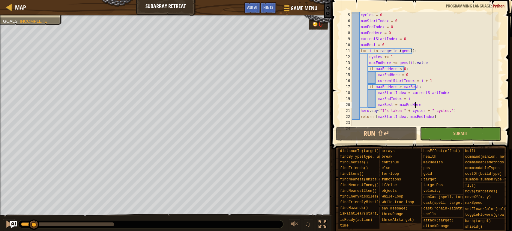
click at [437, 105] on div "cycles = 0 maxStartIndex = 0 maxEndIndex = 0 maxEndHere = 0 currentStartIndex =…" at bounding box center [424, 75] width 148 height 126
click at [433, 98] on div "cycles = 0 maxStartIndex = 0 maxEndIndex = 0 maxEndHere = 0 currentStartIndex =…" at bounding box center [424, 75] width 148 height 126
click at [440, 93] on div "cycles = 0 maxStartIndex = 0 maxEndIndex = 0 maxEndHere = 0 currentStartIndex =…" at bounding box center [424, 75] width 148 height 126
click at [428, 90] on div "cycles = 0 maxStartIndex = 0 maxEndIndex = 0 maxEndHere = 0 currentStartIndex =…" at bounding box center [424, 75] width 148 height 126
click at [431, 80] on div "cycles = 0 maxStartIndex = 0 maxEndIndex = 0 maxEndHere = 0 currentStartIndex =…" at bounding box center [424, 75] width 148 height 126
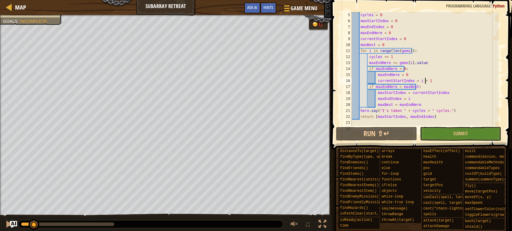
click at [416, 75] on div "cycles = 0 maxStartIndex = 0 maxEndIndex = 0 maxEndHere = 0 currentStartIndex =…" at bounding box center [424, 75] width 148 height 126
click at [415, 69] on div "cycles = 0 maxStartIndex = 0 maxEndIndex = 0 maxEndHere = 0 currentStartIndex =…" at bounding box center [424, 75] width 148 height 126
click at [427, 62] on div "cycles = 0 maxStartIndex = 0 maxEndIndex = 0 maxEndHere = 0 currentStartIndex =…" at bounding box center [424, 75] width 148 height 126
click at [414, 58] on div "cycles = 0 maxStartIndex = 0 maxEndIndex = 0 maxEndHere = 0 currentStartIndex =…" at bounding box center [424, 75] width 148 height 126
click at [415, 51] on div "cycles = 0 maxStartIndex = 0 maxEndIndex = 0 maxEndHere = 0 currentStartIndex =…" at bounding box center [424, 75] width 148 height 126
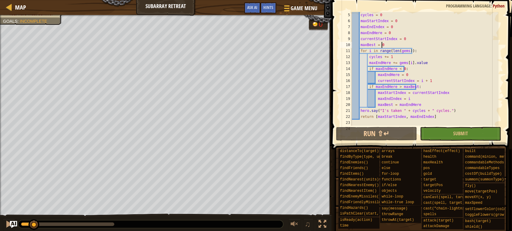
click at [400, 47] on div "cycles = 0 maxStartIndex = 0 maxEndIndex = 0 maxEndHere = 0 currentStartIndex =…" at bounding box center [424, 75] width 148 height 126
click at [410, 35] on div "cycles = 0 maxStartIndex = 0 maxEndIndex = 0 maxEndHere = 0 currentStartIndex =…" at bounding box center [424, 75] width 148 height 126
click at [407, 38] on div "cycles = 0 maxStartIndex = 0 maxEndIndex = 0 maxEndHere = 0 currentStartIndex =…" at bounding box center [424, 75] width 148 height 126
type textarea "if maxEndHere < 0:"
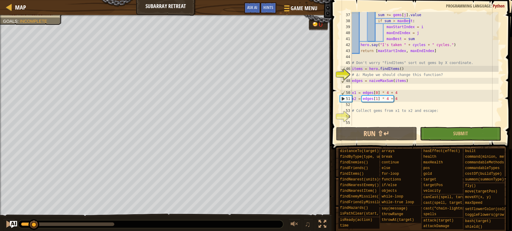
scroll to position [216, 0]
click at [379, 120] on div "sum += gems [ j ] . value if sum > maxBest : maxStartIndex = i maxEndIndex = j …" at bounding box center [424, 75] width 148 height 126
click at [391, 109] on div "sum += gems [ j ] . value if sum > maxBest : maxStartIndex = i maxEndIndex = j …" at bounding box center [424, 75] width 148 height 126
type textarea "# Collect gems from x1 to x2 and escape:"
click at [420, 114] on div "sum += gems [ j ] . value if sum > maxBest : maxStartIndex = i maxEndIndex = j …" at bounding box center [424, 75] width 148 height 126
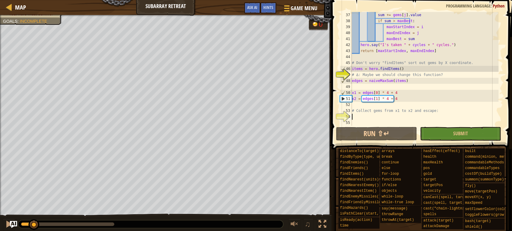
click at [433, 110] on div "sum += gems [ j ] . value if sum > maxBest : maxStartIndex = i maxEndIndex = j …" at bounding box center [424, 75] width 148 height 126
click at [441, 78] on div "sum += gems [ j ] . value if sum > maxBest : maxStartIndex = i maxEndIndex = j …" at bounding box center [424, 75] width 148 height 126
click at [347, 74] on div "47" at bounding box center [346, 75] width 12 height 6
click at [355, 74] on div "sum += gems [ j ] . value if sum > maxBest : maxStartIndex = i maxEndIndex = j …" at bounding box center [424, 75] width 148 height 126
click at [340, 74] on div "47" at bounding box center [346, 75] width 12 height 6
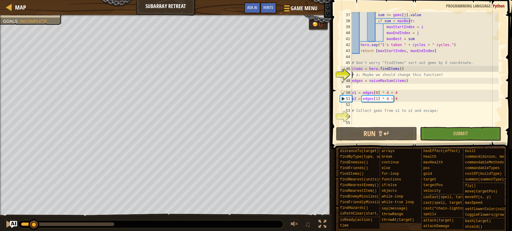
click at [340, 74] on div "47" at bounding box center [346, 75] width 12 height 6
click at [347, 74] on div "47" at bounding box center [346, 75] width 12 height 6
click at [347, 83] on div "48" at bounding box center [346, 81] width 12 height 6
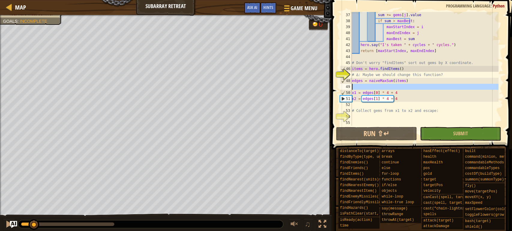
click at [344, 87] on div "49" at bounding box center [346, 87] width 12 height 6
type textarea "x1 = edges[0] * 4 + 4"
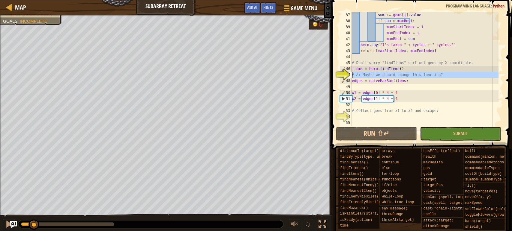
click at [347, 72] on div "47" at bounding box center [346, 75] width 12 height 6
type textarea "# ∆: Maybe we should change this function?"
drag, startPoint x: 442, startPoint y: 75, endPoint x: 332, endPoint y: 78, distance: 109.5
click at [332, 78] on div "# ∆: Maybe we should change this function? 37 38 39 40 41 42 43 44 45 46 47 48 …" at bounding box center [420, 86] width 182 height 167
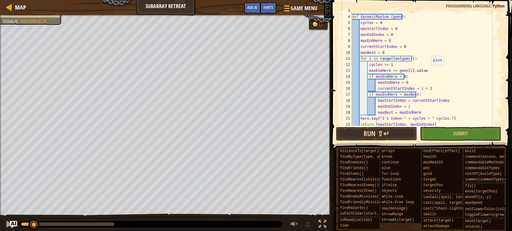
scroll to position [0, 0]
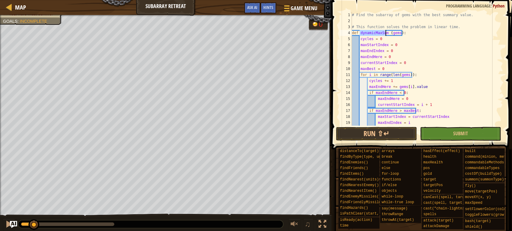
drag, startPoint x: 359, startPoint y: 34, endPoint x: 385, endPoint y: 35, distance: 25.5
click at [385, 35] on div "# Find the subarray of gems with the best summary value. # This function solves…" at bounding box center [424, 75] width 148 height 126
type textarea "def dynamicMaxSum (gems):"
click at [385, 35] on div "# Find the subarray of gems with the best summary value. # This function solves…" at bounding box center [424, 69] width 148 height 114
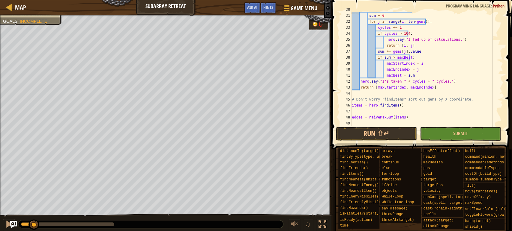
scroll to position [216, 0]
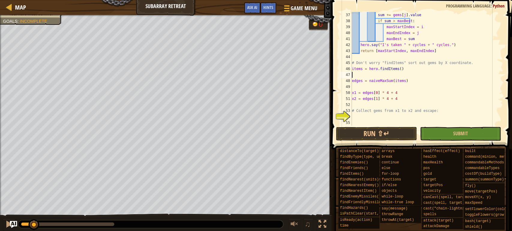
click at [377, 73] on div "sum += gems [ j ] . value if sum > maxBest : maxStartIndex = i maxEndIndex = j …" at bounding box center [424, 75] width 148 height 126
click at [380, 70] on div "sum += gems [ j ] . value if sum > maxBest : maxStartIndex = i maxEndIndex = j …" at bounding box center [424, 75] width 148 height 126
click at [399, 72] on div "sum += gems [ j ] . value if sum > maxBest : maxStartIndex = i maxEndIndex = j …" at bounding box center [424, 75] width 148 height 126
type textarea "dynamicMaxSum()"
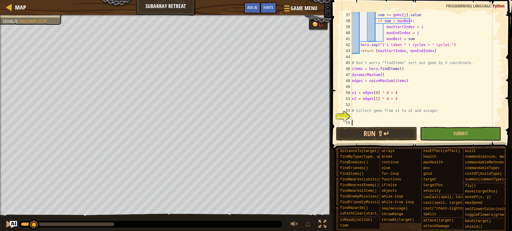
click at [375, 121] on div "sum += gems [ j ] . value if sum > maxBest : maxStartIndex = i maxEndIndex = j …" at bounding box center [424, 75] width 148 height 126
click at [377, 117] on div "sum += gems [ j ] . value if sum > maxBest : maxStartIndex = i maxEndIndex = j …" at bounding box center [424, 75] width 148 height 126
click at [377, 136] on button "Run ⇧↵" at bounding box center [376, 134] width 81 height 14
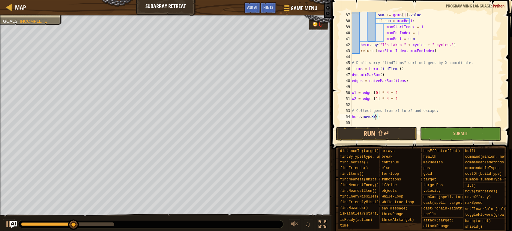
scroll to position [2, 2]
click at [7, 225] on div at bounding box center [9, 225] width 8 height 8
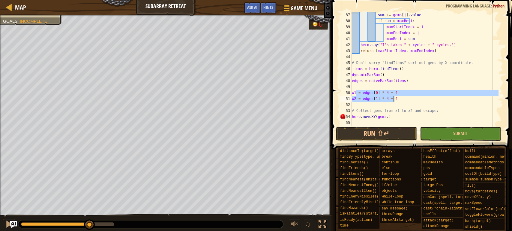
drag, startPoint x: 356, startPoint y: 94, endPoint x: 398, endPoint y: 97, distance: 42.1
click at [398, 97] on div "sum += gems [ j ] . value if sum > maxBest : maxStartIndex = i maxEndIndex = j …" at bounding box center [424, 75] width 148 height 126
click at [398, 97] on div "sum += gems [ j ] . value if sum > maxBest : maxStartIndex = i maxEndIndex = j …" at bounding box center [424, 69] width 148 height 114
drag, startPoint x: 403, startPoint y: 93, endPoint x: 336, endPoint y: 93, distance: 66.6
click at [336, 93] on div "x2 = edges[1] * 4 + 4 37 38 39 40 41 42 43 44 45 46 47 48 49 50 51 52 53 54 55 …" at bounding box center [420, 86] width 182 height 167
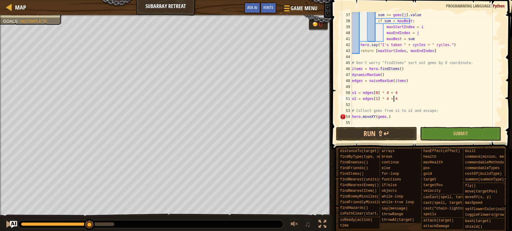
click at [395, 97] on div "sum += gems [ j ] . value if sum > maxBest : maxStartIndex = i maxEndIndex = j …" at bounding box center [424, 75] width 148 height 126
type textarea "x2 = edges[1] * 4 + 4"
click at [309, 100] on div "Map Subarray Retreat Game Menu Done Hints Ask AI 1 הההההההההההההההההההההההההההה…" at bounding box center [256, 115] width 512 height 231
click at [408, 106] on div "sum += gems [ j ] . value if sum > maxBest : maxStartIndex = i maxEndIndex = j …" at bounding box center [424, 75] width 148 height 126
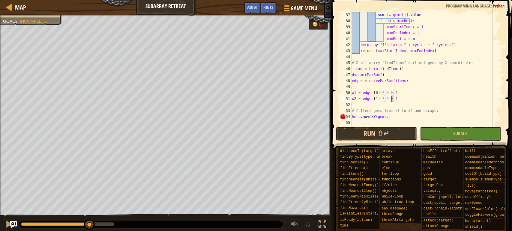
drag, startPoint x: 378, startPoint y: 98, endPoint x: 334, endPoint y: 94, distance: 43.9
click at [334, 94] on div "37 38 39 40 41 42 43 44 45 46 47 48 49 50 51 52 53 54 55 sum += gems [ j ] . va…" at bounding box center [420, 86] width 182 height 167
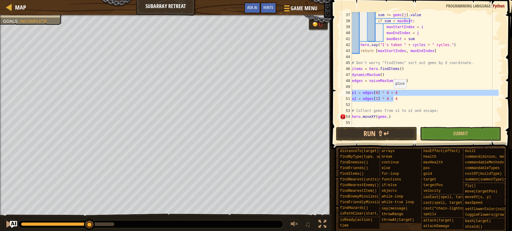
click at [390, 94] on div "sum += gems [ j ] . value if sum > maxBest : maxStartIndex = i maxEndIndex = j …" at bounding box center [424, 69] width 148 height 114
type textarea "x1 = edges[0] * 4 + 4"
click at [187, 95] on div "Map Subarray Retreat Game Menu Done Hints Ask AI 1 הההההההההההההההההההההההההההה…" at bounding box center [256, 115] width 512 height 231
click at [495, 105] on div "sum += gems [ j ] . value if sum > maxBest : maxStartIndex = i maxEndIndex = j …" at bounding box center [424, 75] width 148 height 126
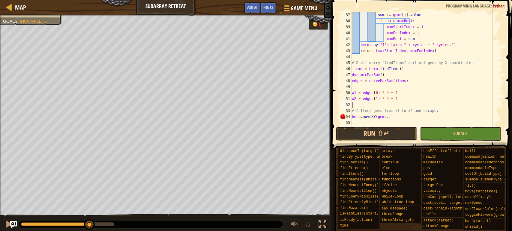
click at [381, 107] on div "sum += gems [ j ] . value if sum > maxBest : maxStartIndex = i maxEndIndex = j …" at bounding box center [424, 75] width 148 height 126
type textarea "# Collect gems from x1 to x2 and escape:"
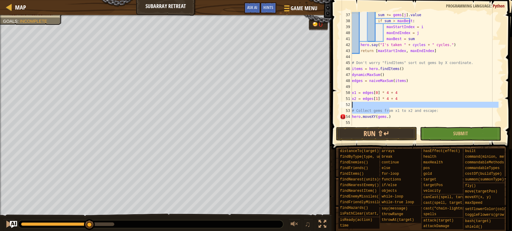
click at [389, 104] on div "sum += gems [ j ] . value if sum > maxBest : maxStartIndex = i maxEndIndex = j …" at bounding box center [424, 69] width 148 height 114
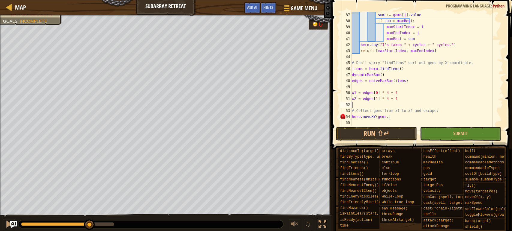
click at [395, 102] on div "sum += gems [ j ] . value if sum > maxBest : maxStartIndex = i maxEndIndex = j …" at bounding box center [424, 75] width 148 height 126
click at [398, 92] on div "sum += gems [ j ] . value if sum > maxBest : maxStartIndex = i maxEndIndex = j …" at bounding box center [424, 75] width 148 height 126
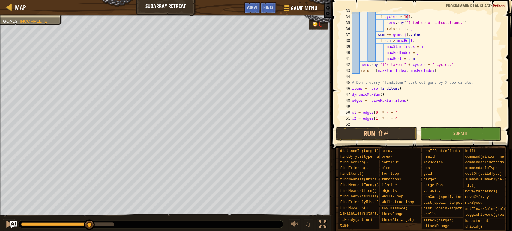
scroll to position [216, 0]
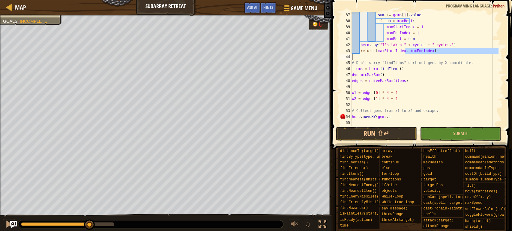
drag, startPoint x: 405, startPoint y: 51, endPoint x: 433, endPoint y: 55, distance: 28.1
click at [433, 55] on div "sum += gems [ j ] . value if sum > maxBest : maxStartIndex = i maxEndIndex = j …" at bounding box center [424, 75] width 148 height 126
click at [400, 49] on div "sum += gems [ j ] . value if sum > maxBest : maxStartIndex = i maxEndIndex = j …" at bounding box center [424, 75] width 148 height 126
type textarea "return [maxStartIndex, maxEndIndex]"
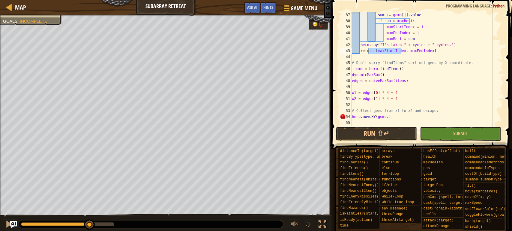
drag, startPoint x: 401, startPoint y: 49, endPoint x: 368, endPoint y: 50, distance: 32.7
click at [368, 50] on div "sum += gems [ j ] . value if sum > maxBest : maxStartIndex = i maxEndIndex = j …" at bounding box center [424, 75] width 148 height 126
click at [407, 54] on div "sum += gems [ j ] . value if sum > maxBest : maxStartIndex = i maxEndIndex = j …" at bounding box center [424, 75] width 148 height 126
click at [393, 84] on div "sum += gems [ j ] . value if sum > maxBest : maxStartIndex = i maxEndIndex = j …" at bounding box center [424, 75] width 148 height 126
click at [340, 85] on div "49" at bounding box center [346, 87] width 12 height 6
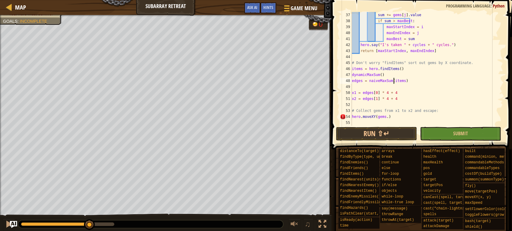
type textarea "x1 = edges[0] * 4 + 4"
click at [384, 117] on div "sum += gems [ j ] . value if sum > maxBest : maxStartIndex = i maxEndIndex = j …" at bounding box center [424, 75] width 148 height 126
type textarea "hero.moveXY(x1, 41)"
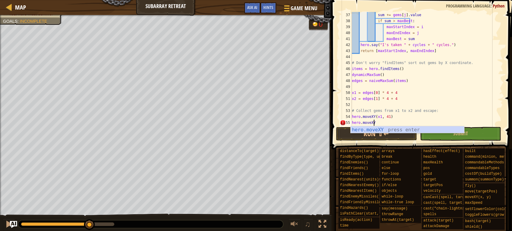
scroll to position [2, 1]
type textarea "hero.moveXY(x, y)"
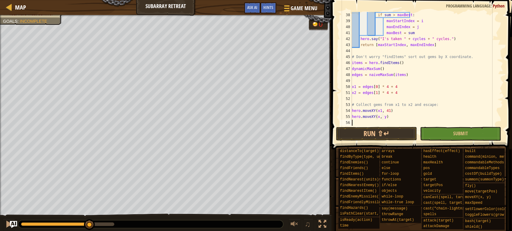
scroll to position [222, 0]
type textarea "hero.moveXY(x, y)"
click at [368, 128] on button "Run ⇧↵" at bounding box center [376, 134] width 81 height 14
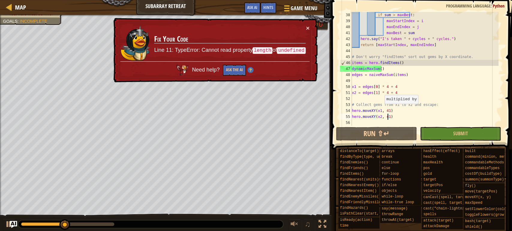
scroll to position [222, 0]
click at [5, 224] on div at bounding box center [9, 225] width 8 height 8
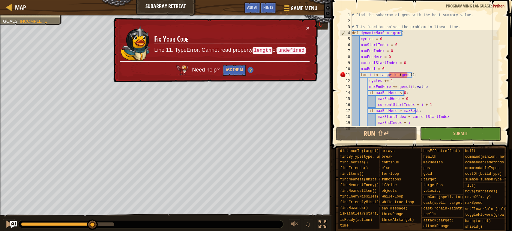
scroll to position [0, 0]
click at [395, 74] on div "# Find the subarray of gems with the best summary value. # This function solves…" at bounding box center [424, 75] width 148 height 126
click at [405, 77] on div "# Find the subarray of gems with the best summary value. # This function solves…" at bounding box center [424, 75] width 148 height 126
click at [389, 74] on div "# Find the subarray of gems with the best summary value. # This function solves…" at bounding box center [424, 75] width 148 height 126
click at [401, 76] on div "# Find the subarray of gems with the best summary value. # This function solves…" at bounding box center [424, 75] width 148 height 126
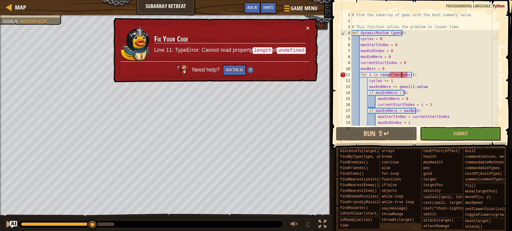
click at [398, 75] on div "# Find the subarray of gems with the best summary value. # This function solves…" at bounding box center [424, 75] width 148 height 126
click at [395, 75] on div "# Find the subarray of gems with the best summary value. # This function solves…" at bounding box center [424, 75] width 148 height 126
click at [391, 74] on div "# Find the subarray of gems with the best summary value. # This function solves…" at bounding box center [424, 75] width 148 height 126
click at [382, 72] on div "# Find the subarray of gems with the best summary value. # This function solves…" at bounding box center [424, 75] width 148 height 126
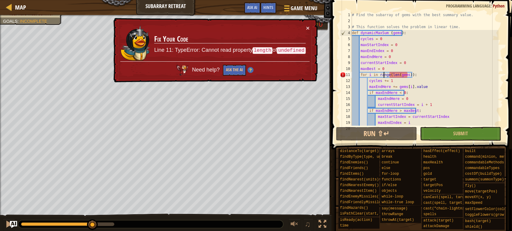
click at [405, 71] on div "# Find the subarray of gems with the best summary value. # This function solves…" at bounding box center [424, 75] width 148 height 126
drag, startPoint x: 429, startPoint y: 80, endPoint x: 433, endPoint y: 96, distance: 16.8
drag, startPoint x: 433, startPoint y: 96, endPoint x: 377, endPoint y: 76, distance: 59.6
click at [377, 76] on div "# Find the subarray of gems with the best summary value. # This function solves…" at bounding box center [424, 75] width 148 height 126
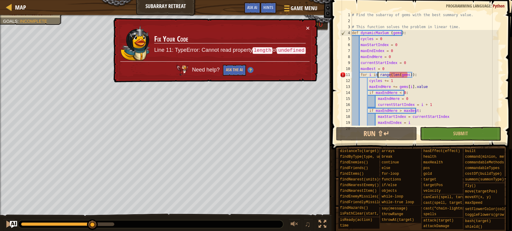
click at [368, 76] on div "# Find the subarray of gems with the best summary value. # This function solves…" at bounding box center [424, 75] width 148 height 126
click at [381, 75] on div "# Find the subarray of gems with the best summary value. # This function solves…" at bounding box center [424, 75] width 148 height 126
click at [395, 75] on div "# Find the subarray of gems with the best summary value. # This function solves…" at bounding box center [424, 75] width 148 height 126
click at [389, 76] on div "# Find the subarray of gems with the best summary value. # This function solves…" at bounding box center [424, 75] width 148 height 126
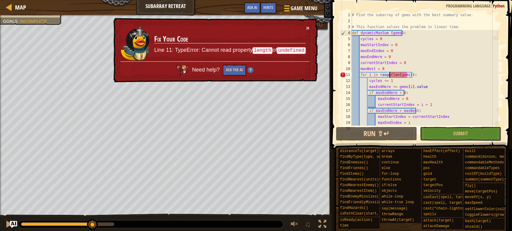
click at [387, 34] on div "# Find the subarray of gems with the best summary value. # This function solves…" at bounding box center [424, 75] width 148 height 126
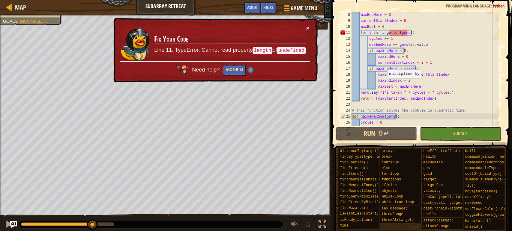
scroll to position [0, 0]
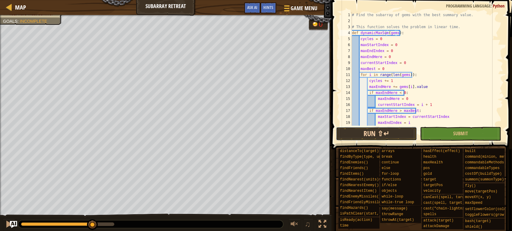
click at [367, 132] on button "Run ⇧↵" at bounding box center [376, 134] width 81 height 14
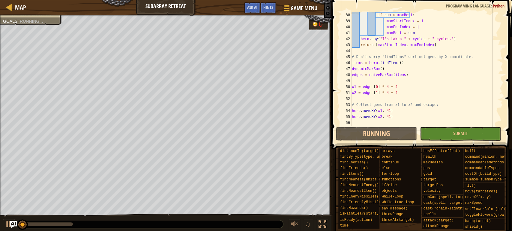
scroll to position [222, 0]
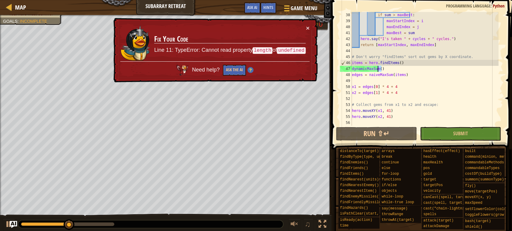
drag, startPoint x: 384, startPoint y: 68, endPoint x: 332, endPoint y: 67, distance: 51.9
click at [332, 67] on div "def dynamicMaxSum(gems): 38 39 40 41 42 43 44 45 46 47 48 49 50 51 52 53 54 55 …" at bounding box center [420, 86] width 182 height 167
type textarea "dynamicMaxSum()"
click at [425, 81] on div "if sum > maxBest : maxStartIndex = i maxEndIndex = j maxBest = sum hero . say (…" at bounding box center [424, 75] width 148 height 126
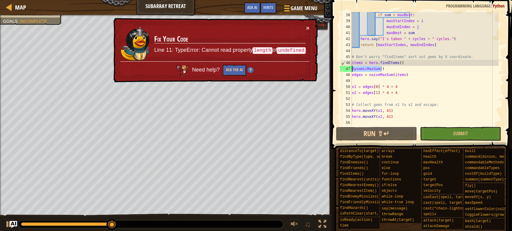
drag, startPoint x: 384, startPoint y: 70, endPoint x: 341, endPoint y: 69, distance: 42.6
click at [342, 69] on div "38 39 40 41 42 43 44 45 46 47 48 49 50 51 52 53 54 55 56 if sum > maxBest : max…" at bounding box center [420, 69] width 164 height 114
type textarea "dynamicMaxSum()"
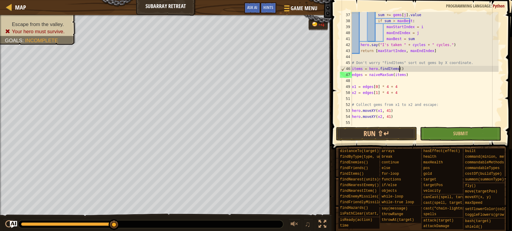
scroll to position [216, 0]
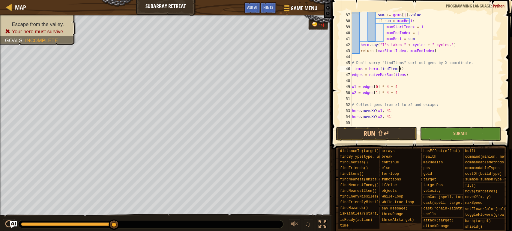
click at [377, 74] on div "sum += gems [ j ] . value if sum > maxBest : maxStartIndex = i maxEndIndex = j …" at bounding box center [424, 75] width 148 height 126
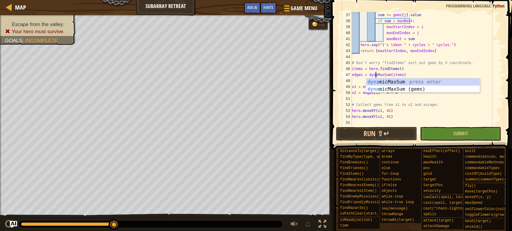
scroll to position [2, 2]
drag, startPoint x: 377, startPoint y: 130, endPoint x: 377, endPoint y: 162, distance: 32.1
click at [377, 130] on button "Run ⇧↵" at bounding box center [376, 134] width 81 height 14
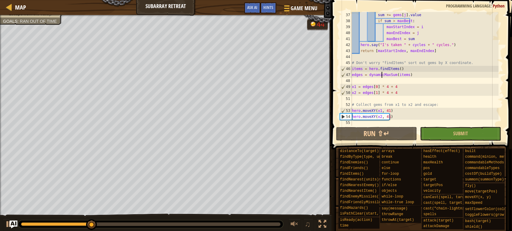
click at [11, 224] on img "Ask AI" at bounding box center [14, 225] width 8 height 8
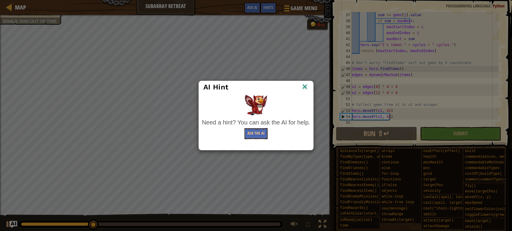
click at [10, 220] on div "AI Hint Need a hint? You can ask the AI for help. Ask the AI" at bounding box center [256, 115] width 512 height 231
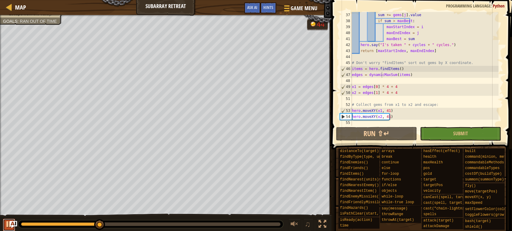
click at [5, 224] on div at bounding box center [9, 225] width 8 height 8
click at [379, 94] on div "sum += gems [ j ] . value if sum > maxBest : maxStartIndex = i maxEndIndex = j …" at bounding box center [424, 75] width 148 height 126
click at [385, 110] on div "sum += gems [ j ] . value if sum > maxBest : maxStartIndex = i maxEndIndex = j …" at bounding box center [424, 75] width 148 height 126
type textarea "hero.moveXY(x1, 41)"
click at [389, 120] on div "sum += gems [ j ] . value if sum > maxBest : maxStartIndex = i maxEndIndex = j …" at bounding box center [424, 75] width 148 height 126
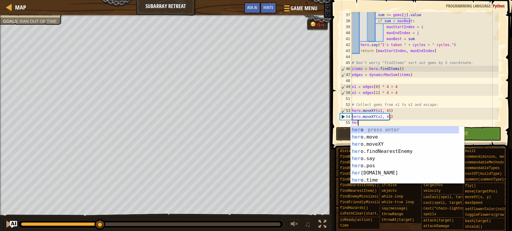
scroll to position [2, 0]
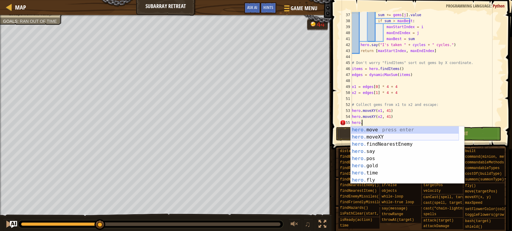
click at [389, 136] on div "hero. move press enter hero. moveXY press enter hero. findNearestEnemy press en…" at bounding box center [404, 163] width 108 height 72
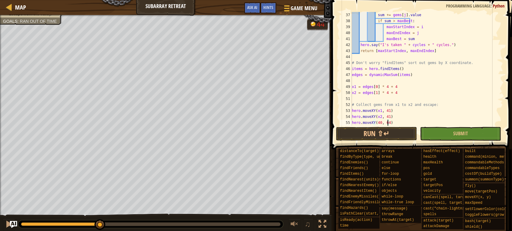
scroll to position [2, 3]
type textarea "hero.moveXY(40, 64)"
click at [377, 134] on button "Run ⇧↵" at bounding box center [376, 134] width 81 height 14
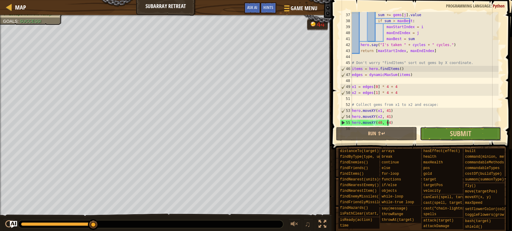
click at [448, 130] on button "Submit" at bounding box center [460, 134] width 81 height 14
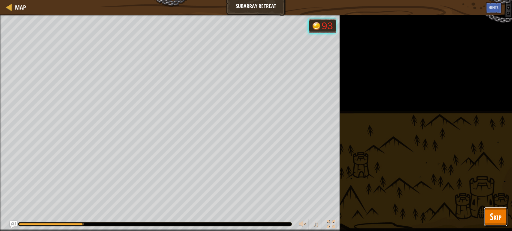
click at [492, 214] on span "Skip" at bounding box center [496, 217] width 12 height 12
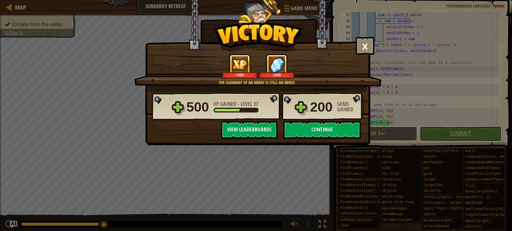
click button "View Leaderboards" at bounding box center [249, 130] width 56 height 18
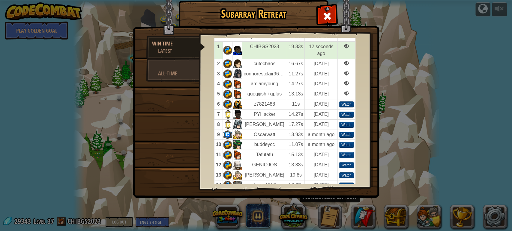
scroll to position [33, 0]
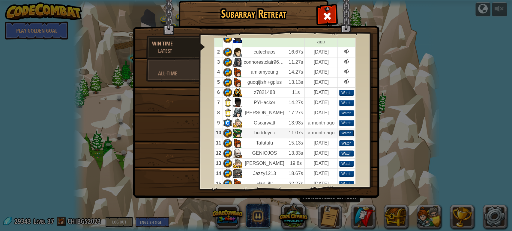
click at [350, 130] on div "Watch" at bounding box center [346, 133] width 14 height 6
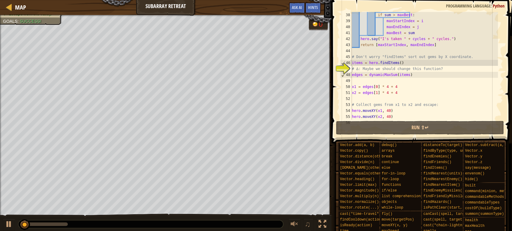
scroll to position [222, 0]
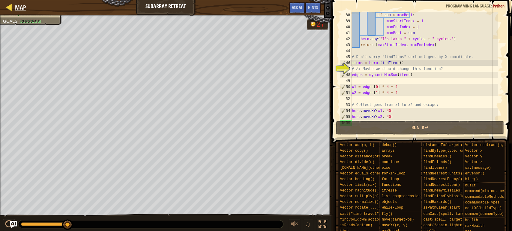
click at [16, 1] on div "Map" at bounding box center [19, 7] width 14 height 15
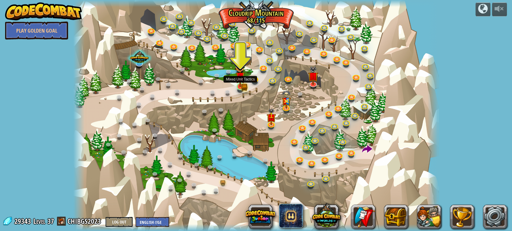
click at [240, 86] on img at bounding box center [239, 77] width 9 height 20
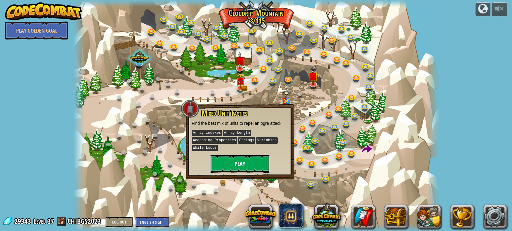
click at [231, 164] on button "Play" at bounding box center [240, 164] width 60 height 18
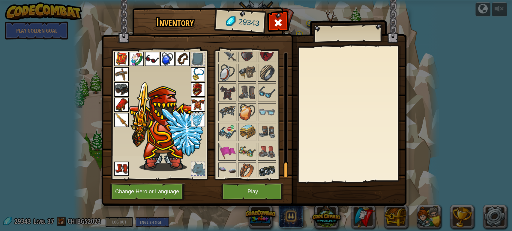
scroll to position [812, 0]
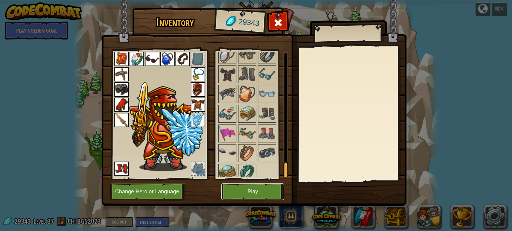
click at [237, 188] on button "Play" at bounding box center [252, 192] width 63 height 16
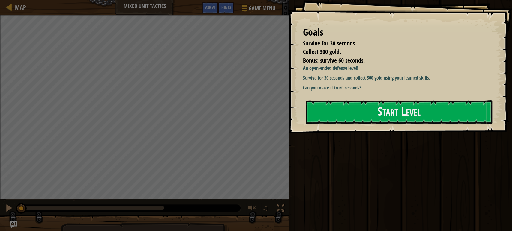
click at [360, 97] on div "Goals Survive for 30 seconds. Collect 300 gold. Bonus: survive 60 seconds. An o…" at bounding box center [400, 66] width 224 height 133
click at [358, 112] on button "Start Level" at bounding box center [399, 112] width 186 height 24
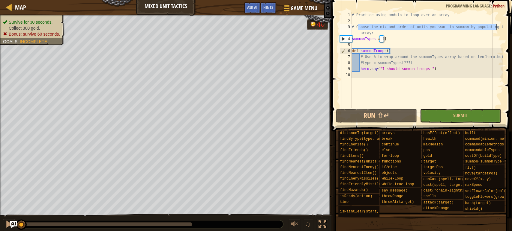
drag, startPoint x: 358, startPoint y: 28, endPoint x: 496, endPoint y: 28, distance: 138.2
click at [496, 28] on div "# Practice using modulo to loop over an array # Choose the mix and order of uni…" at bounding box center [426, 66] width 152 height 108
click at [445, 42] on div "# Practice using modulo to loop over an array # Choose the mix and order of uni…" at bounding box center [426, 66] width 152 height 108
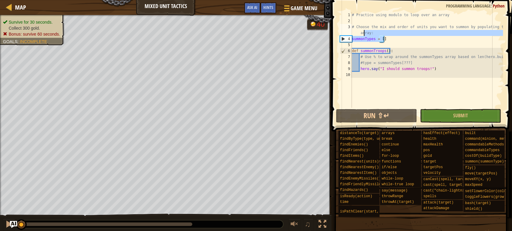
drag, startPoint x: 395, startPoint y: 36, endPoint x: 350, endPoint y: 34, distance: 44.8
click at [350, 34] on div "summonTypes = [] 1 2 3 4 5 6 7 8 9 10 # Practice using modulo to loop over an a…" at bounding box center [420, 60] width 164 height 96
click at [376, 31] on div "# Practice using modulo to loop over an array # Choose the mix and order of uni…" at bounding box center [426, 60] width 152 height 96
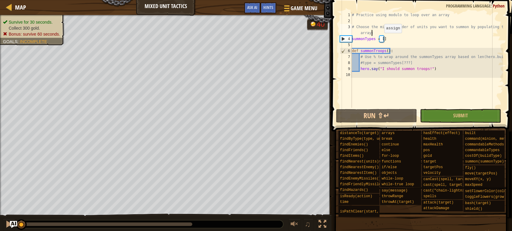
click at [381, 39] on div "# Practice using modulo to loop over an array # Choose the mix and order of uni…" at bounding box center [426, 66] width 152 height 108
type textarea "summonTypes = []"
click at [381, 48] on div "# Practice using modulo to loop over an array # Choose the mix and order of uni…" at bounding box center [426, 66] width 152 height 108
drag, startPoint x: 390, startPoint y: 54, endPoint x: 390, endPoint y: 58, distance: 3.3
click at [391, 55] on div "# Use % to wrap around the summonTypes array based on len(hero.built) 1 2 3 4 5…" at bounding box center [420, 60] width 164 height 96
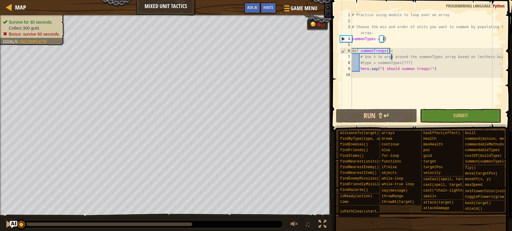
drag, startPoint x: 390, startPoint y: 58, endPoint x: 409, endPoint y: 50, distance: 20.0
click at [409, 50] on div "# Practice using modulo to loop over an array # Choose the mix and order of uni…" at bounding box center [426, 66] width 152 height 108
click at [372, 57] on div "# Practice using modulo to loop over an array # Choose the mix and order of uni…" at bounding box center [426, 66] width 152 height 108
click at [379, 61] on div "# Practice using modulo to loop over an array # Choose the mix and order of uni…" at bounding box center [426, 66] width 152 height 108
click at [383, 71] on div "# Practice using modulo to loop over an array # Choose the mix and order of uni…" at bounding box center [426, 66] width 152 height 108
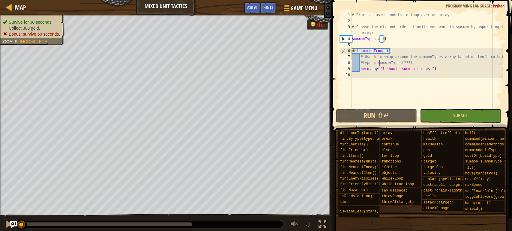
type textarea "hero.say("I should summon troops!")"
click at [388, 72] on div "# Practice using modulo to loop over an array # Choose the mix and order of uni…" at bounding box center [426, 66] width 152 height 108
click at [429, 70] on div "# Practice using modulo to loop over an array # Choose the mix and order of uni…" at bounding box center [426, 66] width 152 height 108
click at [374, 68] on div "# Practice using modulo to loop over an array # Choose the mix and order of uni…" at bounding box center [426, 66] width 152 height 108
click at [384, 67] on div "# Practice using modulo to loop over an array # Choose the mix and order of uni…" at bounding box center [426, 66] width 152 height 108
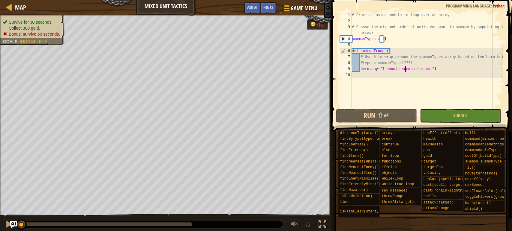
drag, startPoint x: 406, startPoint y: 70, endPoint x: 414, endPoint y: 73, distance: 8.4
click at [406, 70] on div "# Practice using modulo to loop over an array # Choose the mix and order of uni…" at bounding box center [426, 66] width 152 height 108
click at [442, 76] on div "# Practice using modulo to loop over an array # Choose the mix and order of uni…" at bounding box center [426, 66] width 152 height 108
click at [437, 69] on div "# Practice using modulo to loop over an array # Choose the mix and order of uni…" at bounding box center [426, 66] width 152 height 108
click at [420, 64] on div "# Practice using modulo to loop over an array # Choose the mix and order of uni…" at bounding box center [426, 66] width 152 height 108
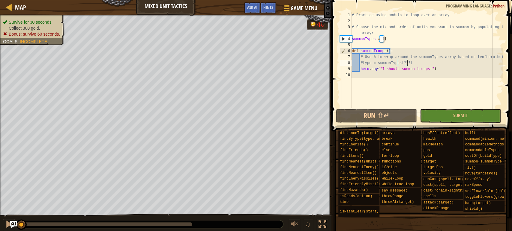
click at [497, 57] on div "# Practice using modulo to loop over an array # Choose the mix and order of uni…" at bounding box center [426, 66] width 152 height 108
type textarea "# Use % to wrap around the summonTypes array based on len(hero.built)"
click at [440, 90] on div "# Practice using modulo to loop over an array # Choose the mix and order of uni…" at bounding box center [426, 66] width 152 height 108
click at [440, 70] on div "# Practice using modulo to loop over an array # Choose the mix and order of uni…" at bounding box center [426, 66] width 152 height 108
click at [434, 64] on div "# Practice using modulo to loop over an array # Choose the mix and order of uni…" at bounding box center [426, 66] width 152 height 108
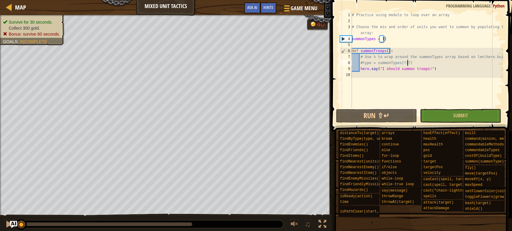
click at [497, 55] on div "# Practice using modulo to loop over an array # Choose the mix and order of uni…" at bounding box center [426, 66] width 152 height 108
click at [396, 51] on div "# Practice using modulo to loop over an array # Choose the mix and order of uni…" at bounding box center [426, 66] width 152 height 108
click at [392, 39] on div "# Practice using modulo to loop over an array # Choose the mix and order of uni…" at bounding box center [426, 66] width 152 height 108
click at [413, 35] on div "# Practice using modulo to loop over an array # Choose the mix and order of uni…" at bounding box center [426, 66] width 152 height 108
click at [407, 26] on div "# Practice using modulo to loop over an array # Choose the mix and order of uni…" at bounding box center [426, 66] width 152 height 108
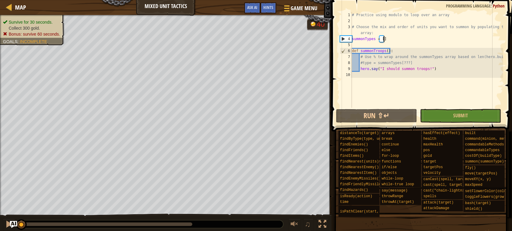
click at [411, 41] on div "# Practice using modulo to loop over an array # Choose the mix and order of uni…" at bounding box center [426, 66] width 152 height 108
click at [401, 42] on div "# Practice using modulo to loop over an array # Choose the mix and order of uni…" at bounding box center [426, 66] width 152 height 108
type textarea "summonTypes = []"
click at [401, 42] on div "# Practice using modulo to loop over an array # Choose the mix and order of uni…" at bounding box center [426, 60] width 152 height 96
click at [401, 42] on div "# Practice using modulo to loop over an array # Choose the mix and order of uni…" at bounding box center [426, 66] width 152 height 108
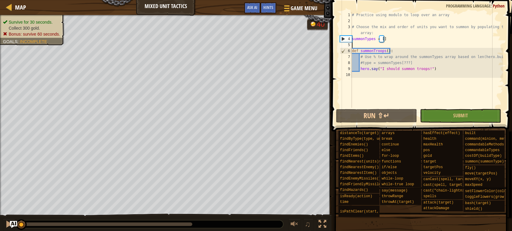
type textarea "# Choose the mix and order of units you want to summon by populating this array:"
click at [408, 29] on div "# Practice using modulo to loop over an array # Choose the mix and order of uni…" at bounding box center [426, 66] width 152 height 108
click at [404, 44] on div "# Practice using modulo to loop over an array # Choose the mix and order of uni…" at bounding box center [426, 66] width 152 height 108
click at [405, 35] on div "# Practice using modulo to loop over an array # Choose the mix and order of uni…" at bounding box center [426, 66] width 152 height 108
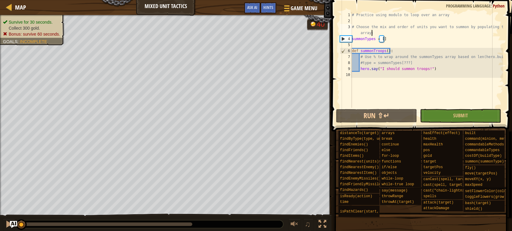
click at [406, 39] on div "# Practice using modulo to loop over an array # Choose the mix and order of uni…" at bounding box center [426, 66] width 152 height 108
type textarea "summonTypes = []"
click at [402, 42] on div "# Practice using modulo to loop over an array # Choose the mix and order of uni…" at bounding box center [426, 66] width 152 height 108
click at [394, 42] on div "# Practice using modulo to loop over an array # Choose the mix and order of uni…" at bounding box center [426, 66] width 152 height 108
click at [397, 38] on div "# Practice using modulo to loop over an array # Choose the mix and order of uni…" at bounding box center [426, 66] width 152 height 108
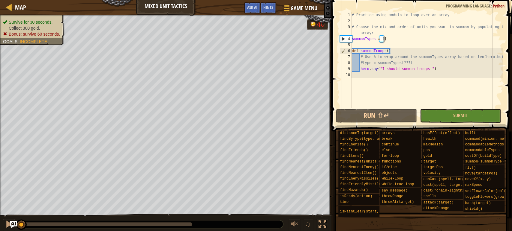
click at [437, 70] on div "# Practice using modulo to loop over an array # Choose the mix and order of uni…" at bounding box center [426, 66] width 152 height 108
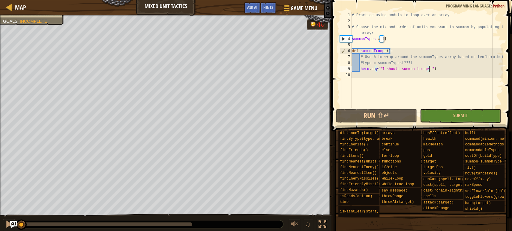
click at [438, 67] on div "# Practice using modulo to loop over an array # Choose the mix and order of uni…" at bounding box center [426, 66] width 152 height 108
click at [443, 61] on div "# Practice using modulo to loop over an array # Choose the mix and order of uni…" at bounding box center [426, 66] width 152 height 108
click at [442, 69] on div "# Practice using modulo to loop over an array # Choose the mix and order of uni…" at bounding box center [426, 66] width 152 height 108
type textarea "hero.say("I should summon troops!")"
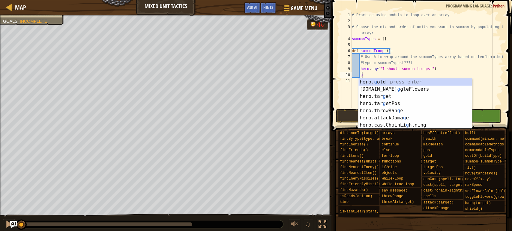
type textarea "g"
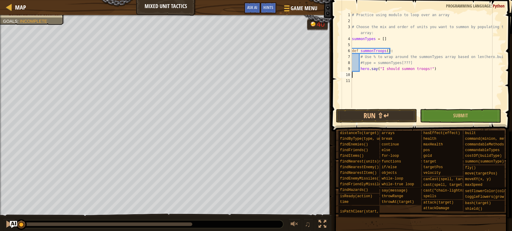
type textarea "hero.say("I should summon troops!")"
type textarea "def findGems:"
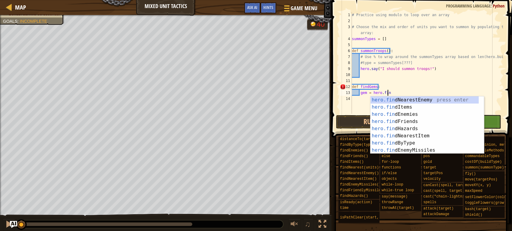
scroll to position [2, 3]
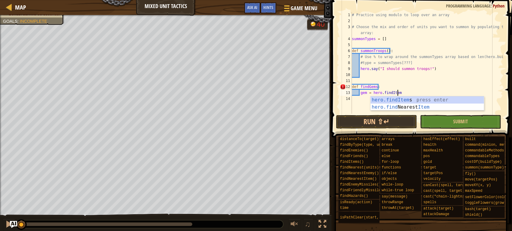
type textarea "gem = hero.findItems"
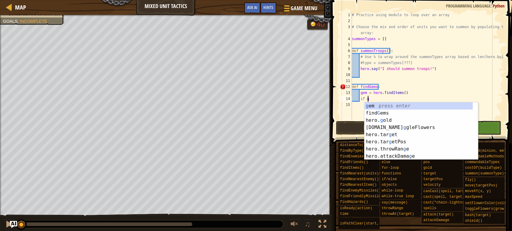
scroll to position [2, 1]
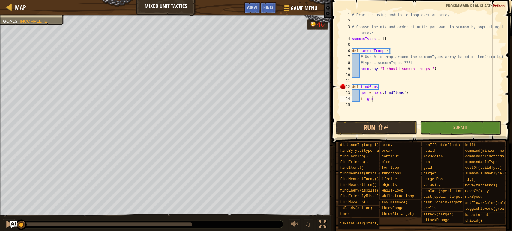
type textarea "if gem:"
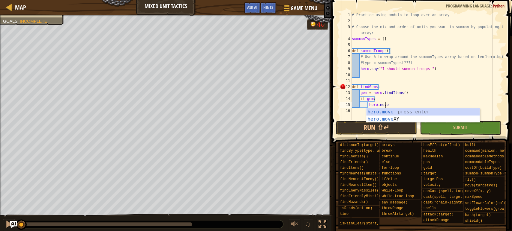
scroll to position [2, 2]
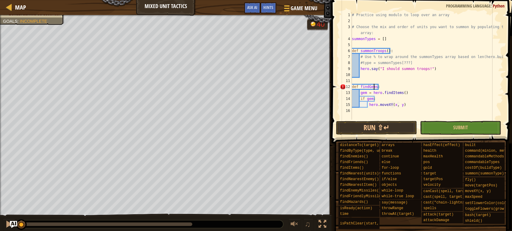
click at [374, 88] on div "# Practice using modulo to loop over an array # Choose the mix and order of uni…" at bounding box center [426, 72] width 152 height 120
click at [375, 87] on div "# Practice using modulo to loop over an array # Choose the mix and order of uni…" at bounding box center [426, 72] width 152 height 120
click at [386, 99] on div "# Practice using modulo to loop over an array # Choose the mix and order of uni…" at bounding box center [426, 72] width 152 height 120
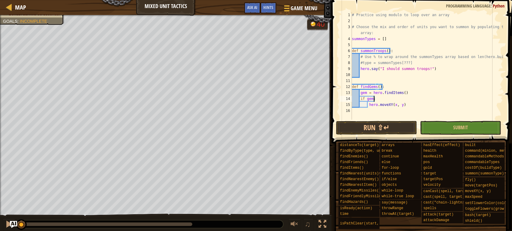
scroll to position [2, 1]
click at [385, 97] on div "# Practice using modulo to loop over an array # Choose the mix and order of uni…" at bounding box center [426, 72] width 152 height 120
click at [407, 91] on div "# Practice using modulo to loop over an array # Choose the mix and order of uni…" at bounding box center [426, 72] width 152 height 120
click at [391, 98] on div "# Practice using modulo to loop over an array # Choose the mix and order of uni…" at bounding box center [426, 72] width 152 height 120
click at [389, 103] on div "# Practice using modulo to loop over an array # Choose the mix and order of uni…" at bounding box center [426, 72] width 152 height 120
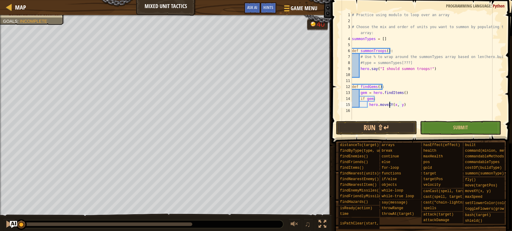
click at [398, 106] on div "# Practice using modulo to loop over an array # Choose the mix and order of uni…" at bounding box center [426, 72] width 152 height 120
click at [393, 105] on div "# Practice using modulo to loop over an array # Choose the mix and order of uni…" at bounding box center [426, 72] width 152 height 120
click at [386, 127] on button "Run ⇧↵" at bounding box center [376, 128] width 81 height 14
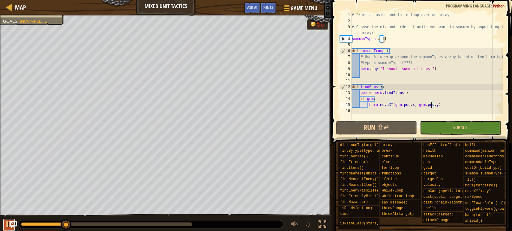
click at [5, 222] on div at bounding box center [9, 225] width 8 height 8
click at [377, 99] on div "# Practice using modulo to loop over an array # Choose the mix and order of uni…" at bounding box center [426, 72] width 152 height 120
click at [425, 94] on div "# Practice using modulo to loop over an array # Choose the mix and order of uni…" at bounding box center [426, 72] width 152 height 120
click at [401, 88] on div "# Practice using modulo to loop over an array # Choose the mix and order of uni…" at bounding box center [426, 72] width 152 height 120
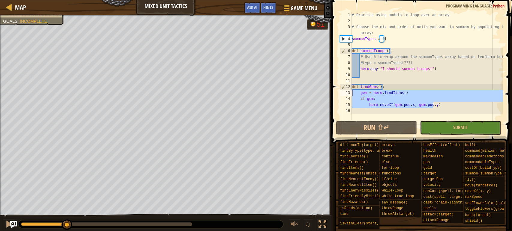
click at [286, 91] on div "Map Mixed Unit Tactics Game Menu Done Hints Ask AI 1 הההההההההההההההההההההההההה…" at bounding box center [256, 115] width 512 height 231
click at [375, 98] on div "# Practice using modulo to loop over an array # Choose the mix and order of uni…" at bounding box center [426, 66] width 152 height 108
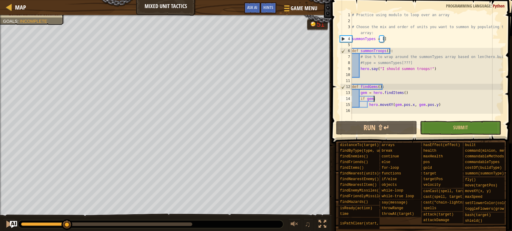
click at [389, 93] on div "# Practice using modulo to loop over an array # Choose the mix and order of uni…" at bounding box center [426, 72] width 152 height 120
click at [444, 105] on div "# Practice using modulo to loop over an array # Choose the mix and order of uni…" at bounding box center [426, 72] width 152 height 120
type textarea "hero.moveXY(gem.pos.x, gem.pos.y)\"
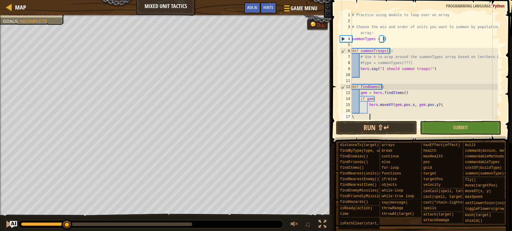
type textarea "\"
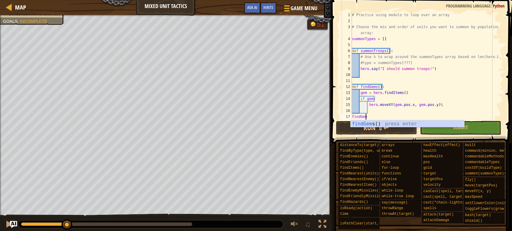
scroll to position [2, 1]
type textarea "findGems()"
click at [371, 127] on button "Run ⇧↵" at bounding box center [376, 128] width 81 height 14
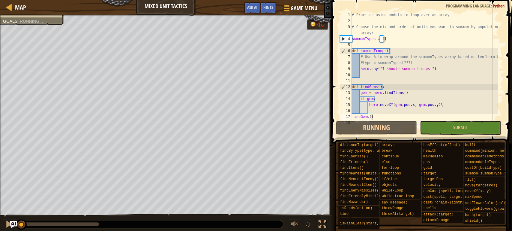
click at [374, 109] on div "# Practice using modulo to loop over an array # Choose the mix and order of uni…" at bounding box center [423, 72] width 147 height 120
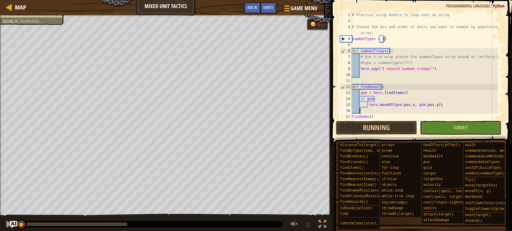
scroll to position [2, 0]
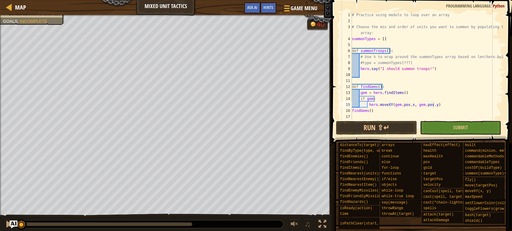
click at [10, 223] on img "Ask AI" at bounding box center [14, 225] width 8 height 8
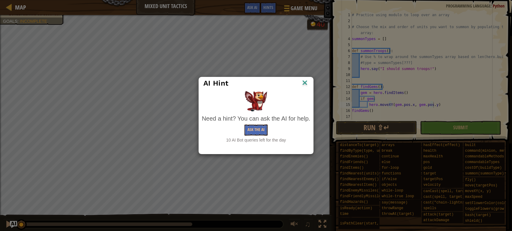
click at [306, 83] on img at bounding box center [305, 83] width 8 height 9
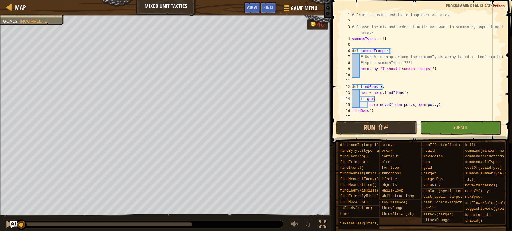
click at [401, 98] on div "# Practice using modulo to loop over an array # Choose the mix and order of uni…" at bounding box center [426, 72] width 152 height 120
click at [399, 93] on div "# Practice using modulo to loop over an array # Choose the mix and order of uni…" at bounding box center [426, 72] width 152 height 120
click at [389, 89] on div "# Practice using modulo to loop over an array # Choose the mix and order of uni…" at bounding box center [426, 72] width 152 height 120
type textarea "def findGems():"
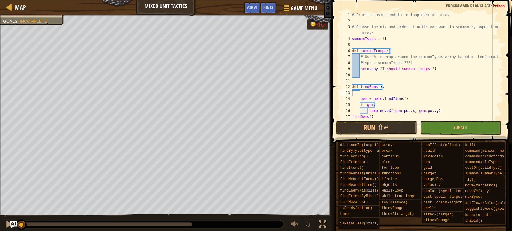
type textarea "def findGems():"
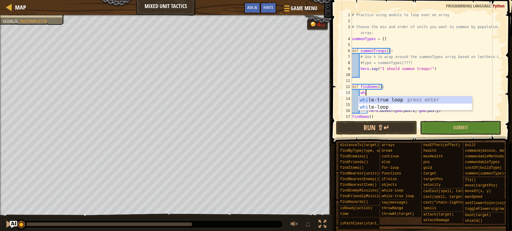
type textarea "while"
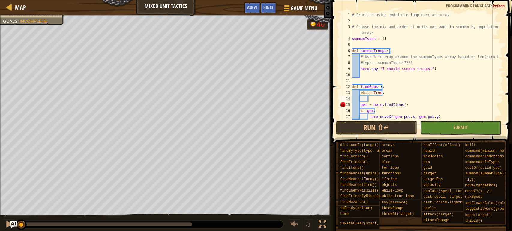
scroll to position [12, 0]
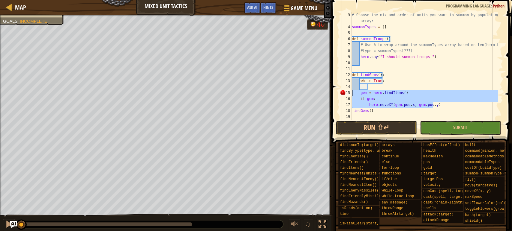
click at [311, 92] on div "Map Mixed Unit Tactics Game Menu Done Hints Ask AI 1 הההההההההההההההההההההההההה…" at bounding box center [256, 115] width 512 height 231
type textarea "gem = hero.findItems() if gem:"
click at [377, 89] on div "# Choose the mix and order of units you want to summon by populating this array…" at bounding box center [423, 75] width 147 height 126
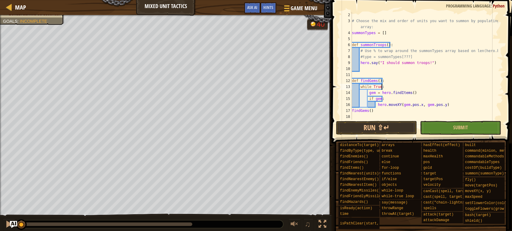
scroll to position [6, 0]
click at [441, 105] on div "# Choose the mix and order of units you want to summon by populating this array…" at bounding box center [423, 72] width 147 height 120
click at [411, 102] on div "# Choose the mix and order of units you want to summon by populating this array…" at bounding box center [423, 72] width 147 height 120
click at [420, 94] on div "# Choose the mix and order of units you want to summon by populating this array…" at bounding box center [423, 72] width 147 height 120
click at [403, 88] on div "# Choose the mix and order of units you want to summon by populating this array…" at bounding box center [423, 72] width 147 height 120
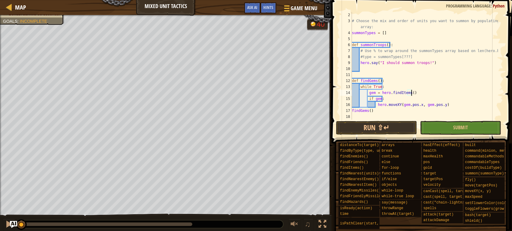
type textarea "while True:"
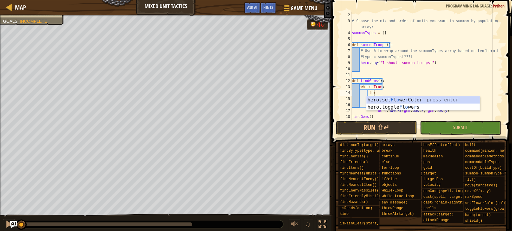
scroll to position [2, 1]
type textarea "f"
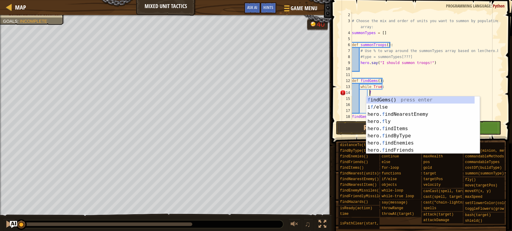
scroll to position [2, 1]
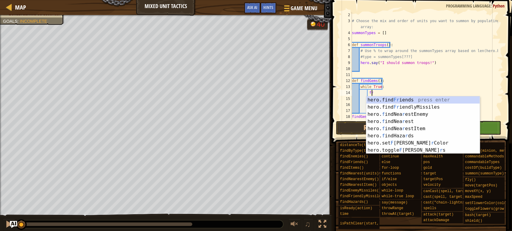
type textarea "f"
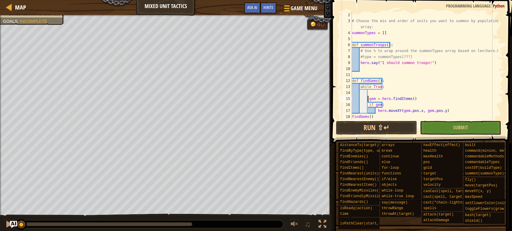
click at [367, 97] on div "# Choose the mix and order of units you want to summon by populating this array…" at bounding box center [423, 72] width 147 height 120
type textarea "gem = hero.findItems()"
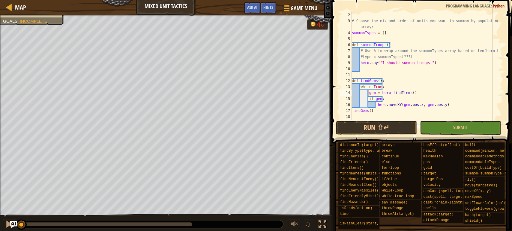
click at [431, 91] on div "# Choose the mix and order of units you want to summon by populating this array…" at bounding box center [423, 72] width 147 height 120
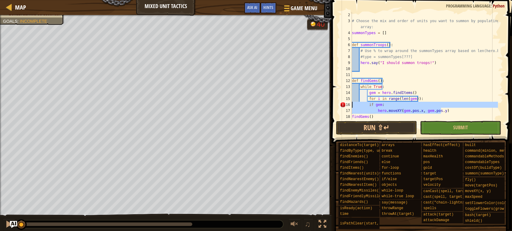
click at [283, 103] on div "Map Mixed Unit Tactics Game Menu Done Hints Ask AI 1 הההההההההההההההההההההההההה…" at bounding box center [256, 115] width 512 height 231
click at [370, 104] on div "# Choose the mix and order of units you want to summon by populating this array…" at bounding box center [423, 66] width 147 height 108
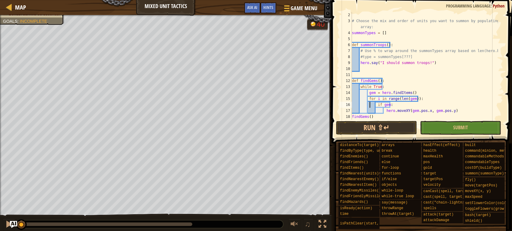
scroll to position [2, 3]
click at [357, 99] on div "# Choose the mix and order of units you want to summon by populating this array…" at bounding box center [423, 72] width 147 height 120
click at [365, 127] on button "Run ⇧↵" at bounding box center [376, 128] width 81 height 14
click at [371, 103] on div "# Choose the mix and order of units you want to summon by populating this array…" at bounding box center [423, 72] width 147 height 120
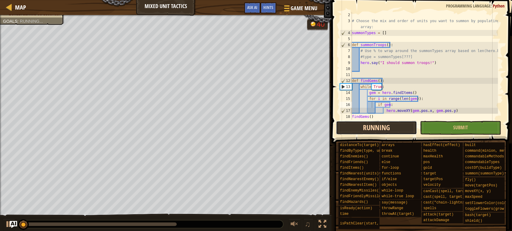
click at [368, 127] on button "Running" at bounding box center [376, 128] width 81 height 14
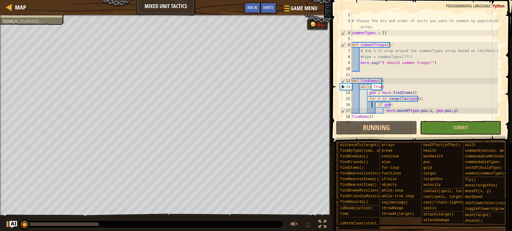
click at [398, 94] on div "# Choose the mix and order of units you want to summon by populating this array…" at bounding box center [423, 72] width 147 height 120
click at [381, 84] on div "# Choose the mix and order of units you want to summon by populating this array…" at bounding box center [423, 72] width 147 height 120
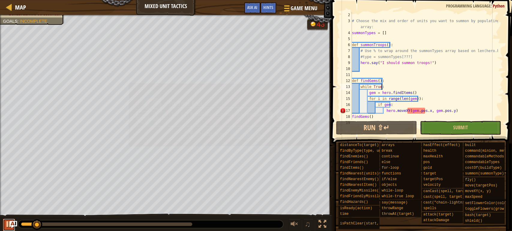
click at [6, 227] on div at bounding box center [9, 225] width 8 height 8
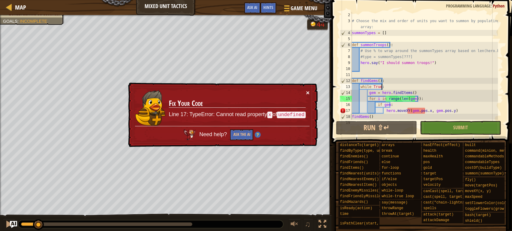
click at [308, 92] on button "×" at bounding box center [308, 92] width 4 height 6
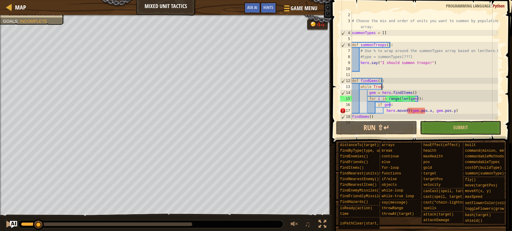
click at [418, 101] on div "# Choose the mix and order of units you want to summon by populating this array…" at bounding box center [423, 72] width 147 height 120
click at [413, 103] on div "# Choose the mix and order of units you want to summon by populating this array…" at bounding box center [423, 72] width 147 height 120
click at [428, 99] on div "# Choose the mix and order of units you want to summon by populating this array…" at bounding box center [423, 72] width 147 height 120
click at [409, 85] on div "# Choose the mix and order of units you want to summon by populating this array…" at bounding box center [423, 72] width 147 height 120
type textarea "while True:"
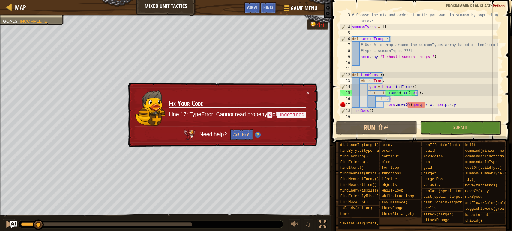
scroll to position [12, 0]
click at [267, 9] on span "Hints" at bounding box center [268, 7] width 10 height 6
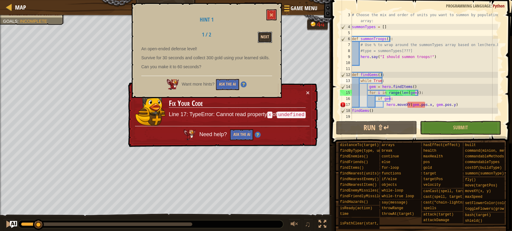
click at [269, 35] on button "Next" at bounding box center [265, 37] width 14 height 11
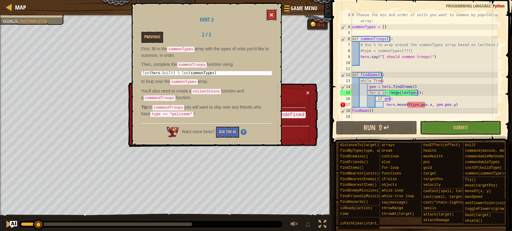
click at [271, 16] on span at bounding box center [271, 15] width 4 height 4
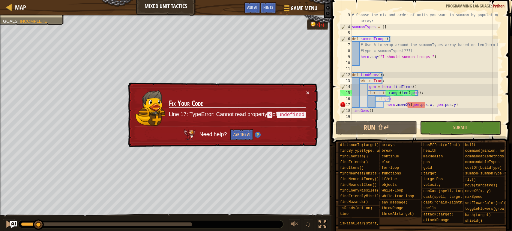
scroll to position [2, 0]
drag, startPoint x: 350, startPoint y: 118, endPoint x: 331, endPoint y: 105, distance: 22.6
drag, startPoint x: 331, startPoint y: 105, endPoint x: 306, endPoint y: 92, distance: 28.2
click at [306, 92] on button "×" at bounding box center [308, 93] width 4 height 6
drag, startPoint x: 422, startPoint y: 105, endPoint x: 426, endPoint y: 103, distance: 4.0
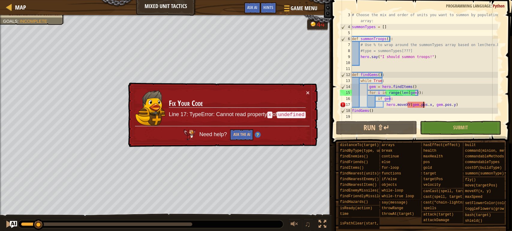
click at [423, 105] on div "# Choose the mix and order of units you want to summon by populating this array…" at bounding box center [423, 75] width 147 height 126
drag, startPoint x: 426, startPoint y: 103, endPoint x: 400, endPoint y: 103, distance: 25.5
click at [400, 103] on div "# Choose the mix and order of units you want to summon by populating this array…" at bounding box center [423, 75] width 147 height 126
click at [400, 103] on div "# Choose the mix and order of units you want to summon by populating this array…" at bounding box center [423, 66] width 147 height 108
click at [414, 104] on div "# Choose the mix and order of units you want to summon by populating this array…" at bounding box center [423, 75] width 147 height 126
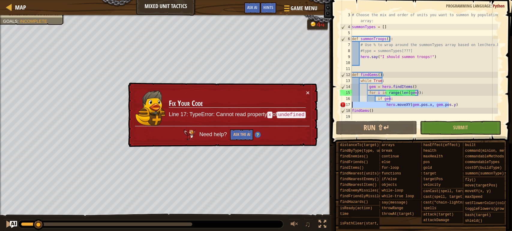
drag, startPoint x: 455, startPoint y: 105, endPoint x: 348, endPoint y: 105, distance: 106.7
click at [348, 105] on div "hero.moveXY(gem.pos.x, gem.pos.y) 3 4 5 6 7 8 9 10 11 12 13 14 15 16 17 18 19 #…" at bounding box center [420, 66] width 164 height 108
click at [382, 109] on div "# Choose the mix and order of units you want to summon by populating this array…" at bounding box center [423, 75] width 147 height 126
click at [423, 110] on div "# Choose the mix and order of units you want to summon by populating this array…" at bounding box center [423, 75] width 147 height 126
click at [453, 105] on div "# Choose the mix and order of units you want to summon by populating this array…" at bounding box center [423, 75] width 147 height 126
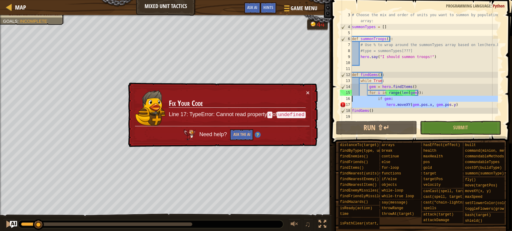
click at [322, 100] on div "Map Mixed Unit Tactics Game Menu Done Hints Ask AI 1 הההההההההההההההההההההההההה…" at bounding box center [256, 115] width 512 height 231
click at [335, 102] on span at bounding box center [421, 63] width 185 height 161
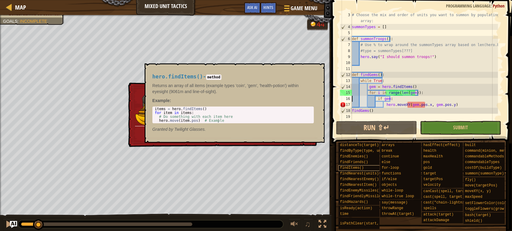
click at [356, 168] on span "findItems()" at bounding box center [352, 168] width 24 height 4
click at [382, 82] on div "# Choose the mix and order of units you want to summon by populating this array…" at bounding box center [423, 75] width 147 height 126
drag, startPoint x: 384, startPoint y: 95, endPoint x: 390, endPoint y: 97, distance: 6.2
click at [384, 95] on div "# Choose the mix and order of units you want to summon by populating this array…" at bounding box center [423, 75] width 147 height 126
click at [354, 167] on span "findItems()" at bounding box center [352, 168] width 24 height 4
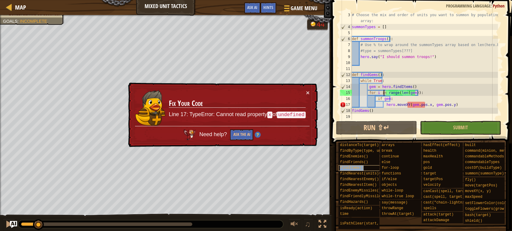
click at [358, 168] on span "findItems()" at bounding box center [352, 168] width 24 height 4
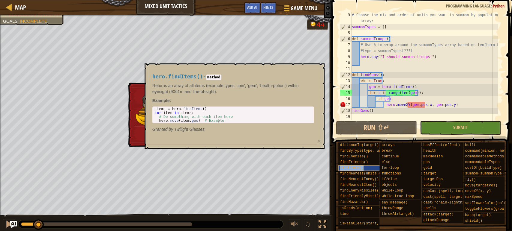
click at [346, 168] on span "findItems()" at bounding box center [352, 168] width 24 height 4
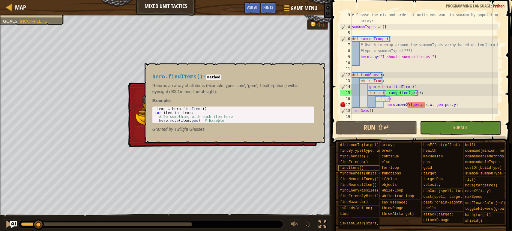
click at [359, 170] on span "findItems()" at bounding box center [352, 168] width 24 height 4
click at [359, 168] on span "findItems()" at bounding box center [352, 168] width 24 height 4
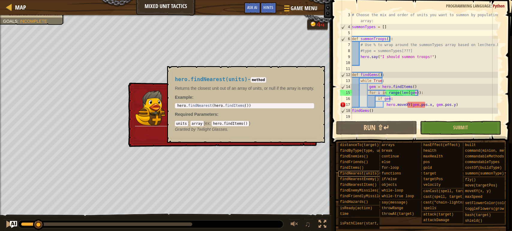
click at [356, 173] on span "findNearest(units)" at bounding box center [359, 174] width 39 height 4
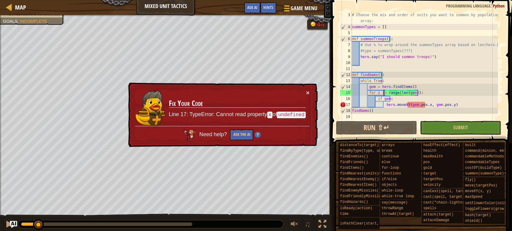
click at [403, 96] on div "# Choose the mix and order of units you want to summon by populating this array…" at bounding box center [423, 75] width 147 height 126
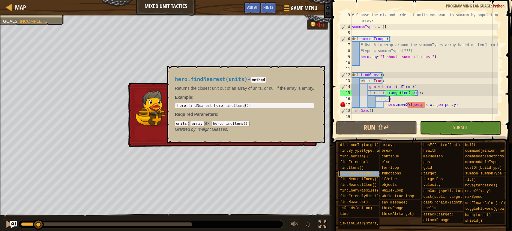
click at [354, 175] on span "findNearest(units)" at bounding box center [359, 174] width 39 height 4
click at [354, 169] on span "findItems()" at bounding box center [352, 168] width 24 height 4
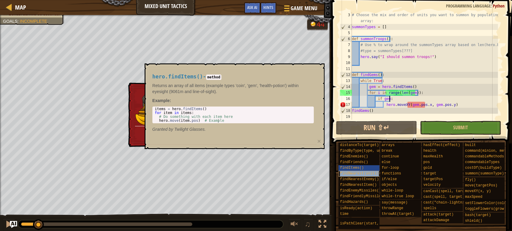
click at [353, 174] on span "findNearest(units)" at bounding box center [359, 174] width 39 height 4
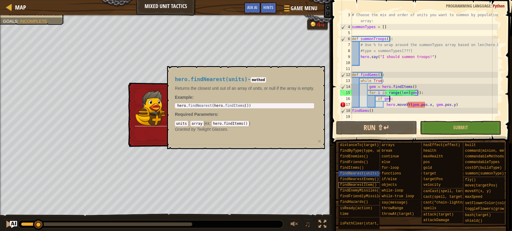
click at [355, 184] on span "findNearestItem()" at bounding box center [358, 185] width 37 height 4
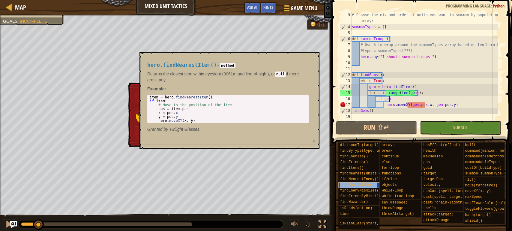
click at [354, 185] on span "findNearestItem()" at bounding box center [358, 185] width 37 height 4
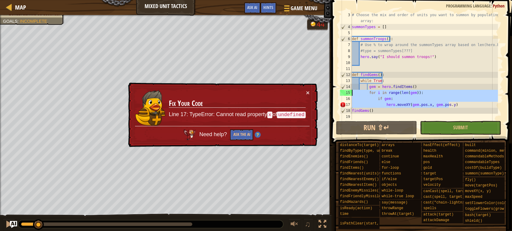
drag, startPoint x: 449, startPoint y: 105, endPoint x: 316, endPoint y: 90, distance: 134.6
click at [316, 90] on div "Map Mixed Unit Tactics Game Menu Done Hints Ask AI 1 הההההההההההההההההההההההההה…" at bounding box center [256, 115] width 512 height 231
type textarea "for i in range(len(gem)): if gem:"
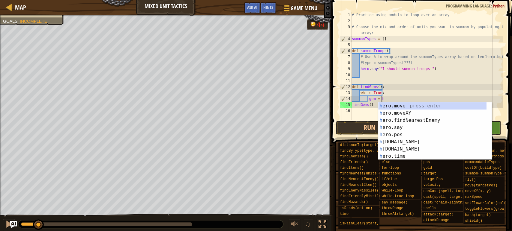
type textarea "g"
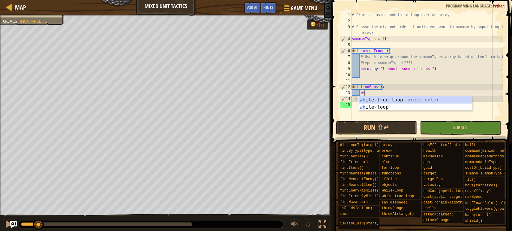
type textarea "w"
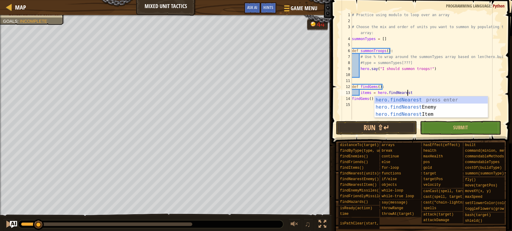
scroll to position [2, 4]
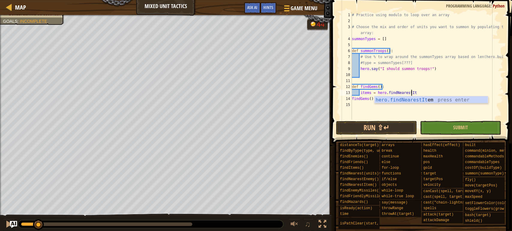
type textarea "items = hero.findNearestItem"
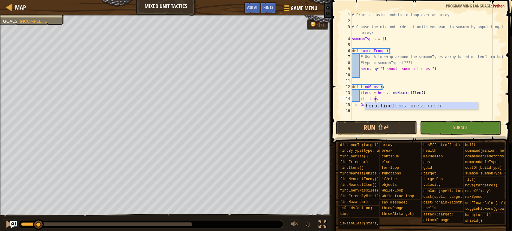
scroll to position [2, 2]
type textarea "if items:"
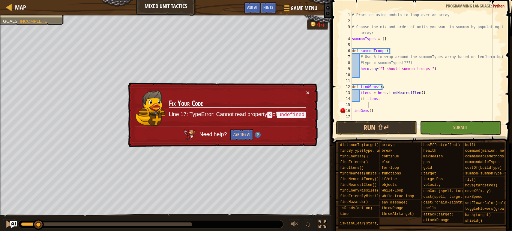
click at [347, 108] on div "16" at bounding box center [346, 111] width 12 height 6
type textarea "findGems()"
click at [378, 103] on div "# Practice using modulo to loop over an array # Choose the mix and order of uni…" at bounding box center [426, 72] width 152 height 120
click at [422, 91] on div "# Practice using modulo to loop over an array # Choose the mix and order of uni…" at bounding box center [426, 72] width 152 height 120
drag, startPoint x: 368, startPoint y: 98, endPoint x: 369, endPoint y: 101, distance: 3.2
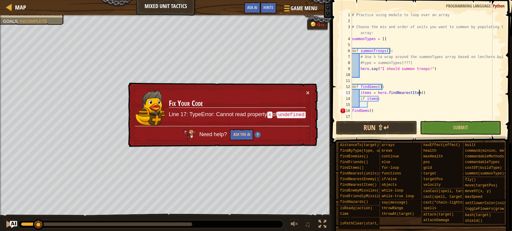
click at [368, 100] on div "# Practice using modulo to loop over an array # Choose the mix and order of uni…" at bounding box center [426, 72] width 152 height 120
type textarea "if items:"
click at [382, 97] on div "# Practice using modulo to loop over an array # Choose the mix and order of uni…" at bounding box center [426, 72] width 152 height 120
click at [380, 106] on div "# Practice using modulo to loop over an array # Choose the mix and order of uni…" at bounding box center [426, 72] width 152 height 120
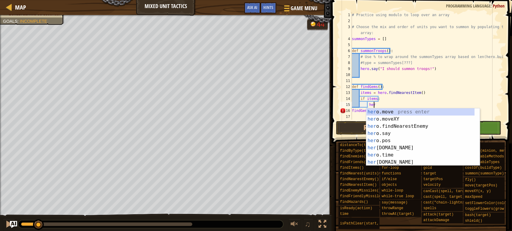
scroll to position [2, 2]
type textarea "hero."
click at [437, 80] on div "# Practice using modulo to loop over an array # Choose the mix and order of uni…" at bounding box center [426, 72] width 152 height 120
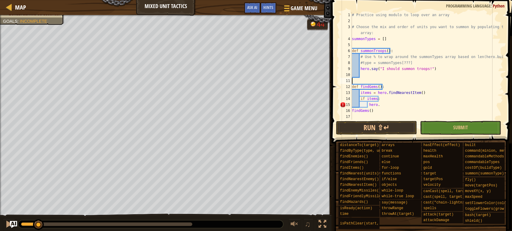
scroll to position [2, 0]
drag, startPoint x: 375, startPoint y: 112, endPoint x: 344, endPoint y: 110, distance: 31.2
click at [344, 110] on div "1 2 3 4 5 6 7 8 9 10 11 12 13 14 15 16 17 # Practice using modulo to loop over …" at bounding box center [420, 66] width 164 height 108
click at [373, 101] on div "# Practice using modulo to loop over an array # Choose the mix and order of uni…" at bounding box center [426, 72] width 152 height 120
click at [378, 103] on div "# Practice using modulo to loop over an array # Choose the mix and order of uni…" at bounding box center [426, 72] width 152 height 120
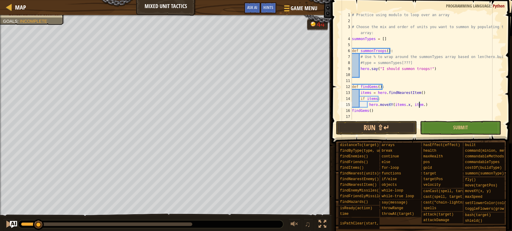
scroll to position [2, 5]
click at [418, 105] on div "# Practice using modulo to loop over an array # Choose the mix and order of uni…" at bounding box center [426, 72] width 152 height 120
click at [428, 105] on div "# Practice using modulo to loop over an array # Choose the mix and order of uni…" at bounding box center [426, 72] width 152 height 120
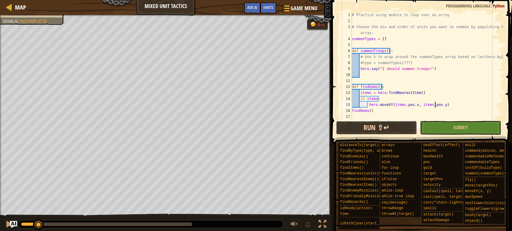
click at [362, 133] on button "Run ⇧↵" at bounding box center [376, 128] width 81 height 14
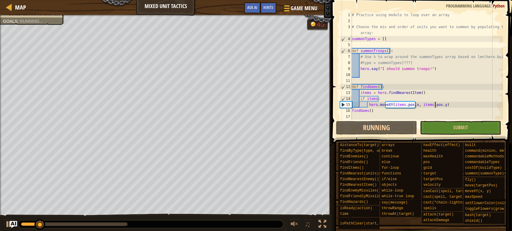
click at [386, 90] on div "# Practice using modulo to loop over an array # Choose the mix and order of uni…" at bounding box center [426, 72] width 152 height 120
click at [389, 88] on div "# Practice using modulo to loop over an array # Choose the mix and order of uni…" at bounding box center [426, 72] width 152 height 120
type textarea "def findGems():"
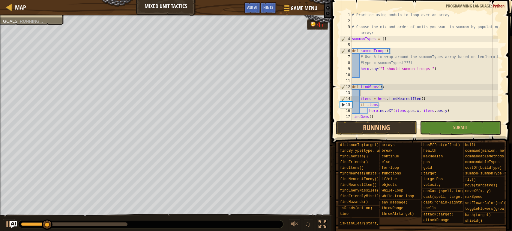
scroll to position [0, 0]
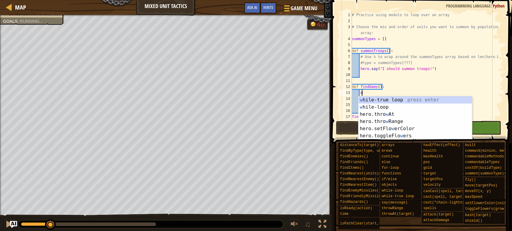
type textarea "w"
click at [388, 97] on div "w [PERSON_NAME]-true loop press enter w [PERSON_NAME]-loop press enter hero.thr…" at bounding box center [414, 126] width 113 height 58
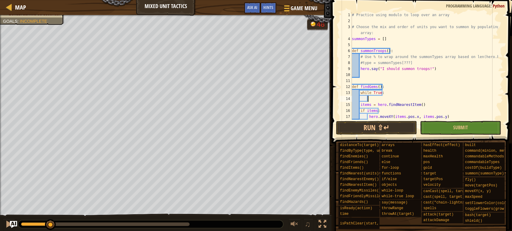
scroll to position [12, 0]
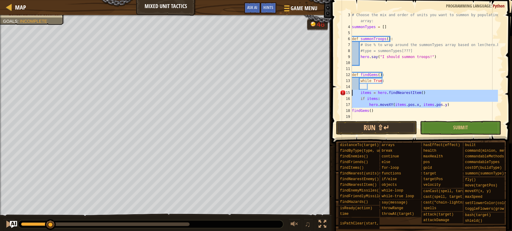
click at [304, 93] on div "Map Mixed Unit Tactics Game Menu Done Hints Ask AI 1 הההההההההההההההההההההההההה…" at bounding box center [256, 115] width 512 height 231
click at [389, 101] on div "# Choose the mix and order of units you want to summon by populating this array…" at bounding box center [423, 66] width 147 height 108
click at [321, 96] on div "Map Mixed Unit Tactics Game Menu Done Hints Ask AI 1 הההההההההההההההההההההההההה…" at bounding box center [256, 115] width 512 height 231
click at [391, 126] on button "Run ⇧↵" at bounding box center [376, 128] width 81 height 14
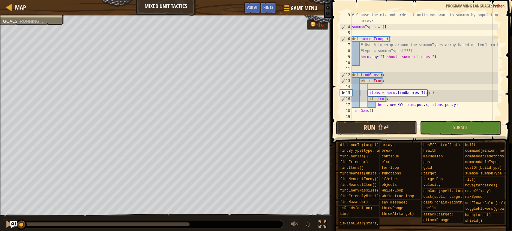
type textarea "items = hero.findNearestItem()"
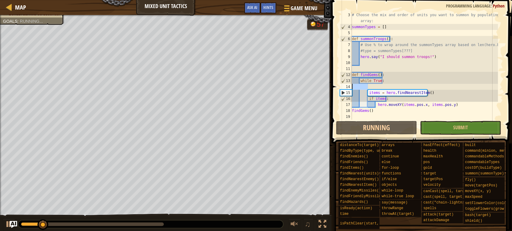
click at [319, 86] on div "Map Mixed Unit Tactics Game Menu Done Hints Ask AI 1 הההההההההההההההההההההההההה…" at bounding box center [256, 115] width 512 height 231
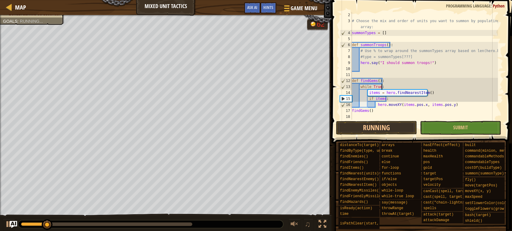
scroll to position [6, 0]
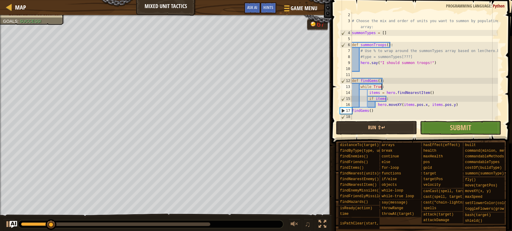
click at [402, 112] on div "# Choose the mix and order of units you want to summon by populating this array…" at bounding box center [423, 72] width 147 height 120
type textarea "findGems()"
drag, startPoint x: 376, startPoint y: 112, endPoint x: 335, endPoint y: 112, distance: 40.8
click at [335, 112] on div "findGems() 2 3 4 5 6 7 8 9 10 11 12 13 14 15 16 17 18 # Choose the mix and orde…" at bounding box center [420, 83] width 182 height 161
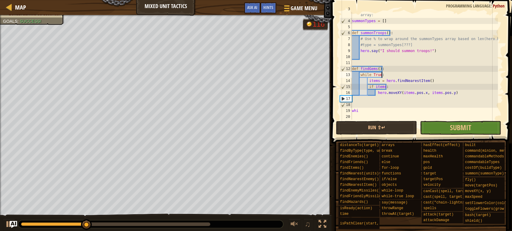
click at [388, 77] on div "# Choose the mix and order of units you want to summon by populating this array…" at bounding box center [423, 69] width 147 height 126
type textarea "while True:"
drag, startPoint x: 388, startPoint y: 77, endPoint x: 329, endPoint y: 76, distance: 59.7
click at [329, 76] on div "Hints while True: 3 4 5 6 7 8 9 10 11 12 13 14 15 16 17 18 19 20 # Choose the m…" at bounding box center [420, 115] width 182 height 231
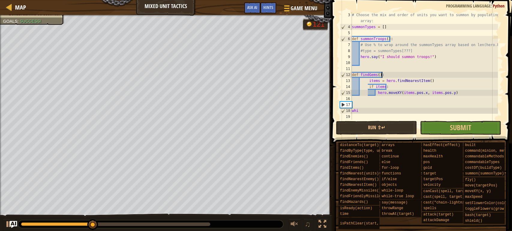
scroll to position [12, 0]
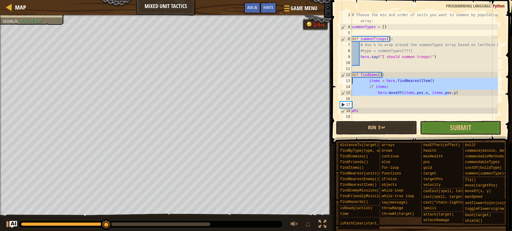
click at [315, 83] on div "Map Mixed Unit Tactics Game Menu Done Hints Ask AI 1 הההההההההההההההההההההההההה…" at bounding box center [256, 115] width 512 height 231
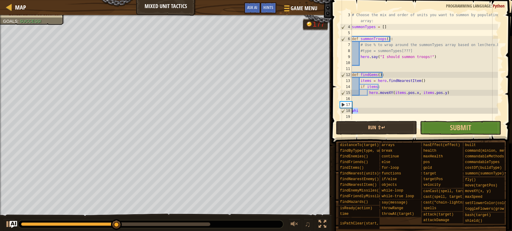
drag, startPoint x: 361, startPoint y: 110, endPoint x: 345, endPoint y: 112, distance: 15.7
click at [345, 112] on div "items = hero.findNearestItem() if items: 3 4 5 6 7 8 9 10 11 12 13 14 15 16 17 …" at bounding box center [420, 66] width 164 height 108
type textarea "whi"
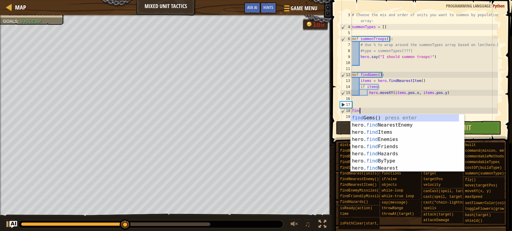
scroll to position [2, 0]
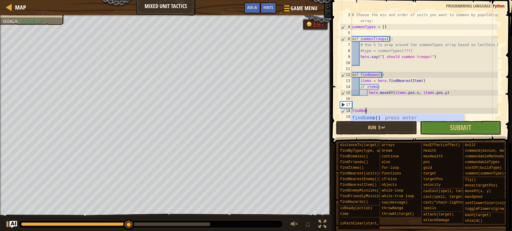
type textarea "findGems"
click at [381, 127] on button "Run ⇧↵" at bounding box center [376, 128] width 81 height 14
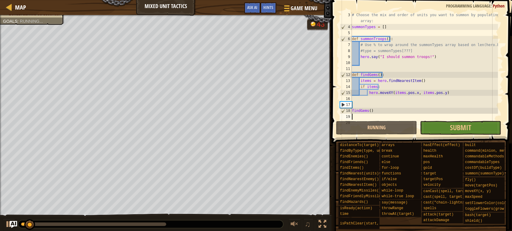
click at [377, 105] on div "# Choose the mix and order of units you want to summon by populating this array…" at bounding box center [423, 75] width 147 height 126
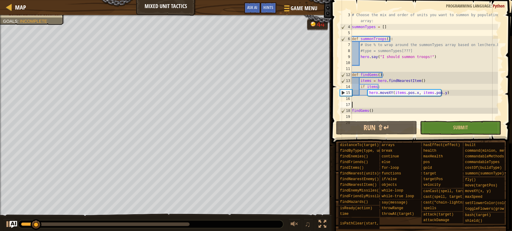
type textarea "wh"
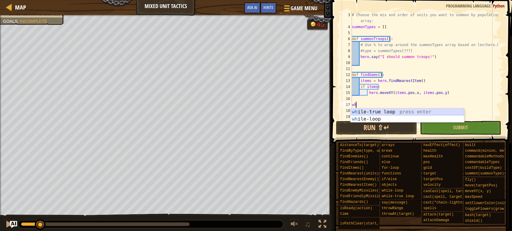
click at [382, 114] on div "wh ile-true loop press enter wh ile-loop press enter" at bounding box center [406, 123] width 113 height 29
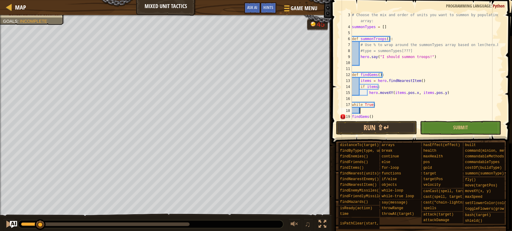
click at [352, 116] on div "# Choose the mix and order of units you want to summon by populating this array…" at bounding box center [423, 75] width 147 height 126
type textarea "findGems()"
click at [369, 111] on div "# Choose the mix and order of units you want to summon by populating this array…" at bounding box center [423, 75] width 147 height 126
click at [362, 128] on button "Run ⇧↵" at bounding box center [376, 128] width 81 height 14
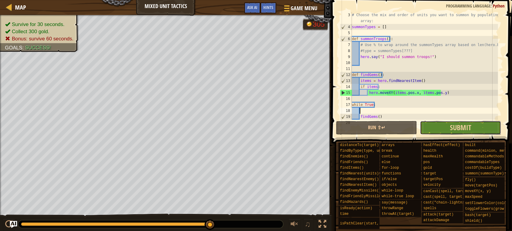
click at [431, 124] on button "Submit" at bounding box center [460, 128] width 81 height 14
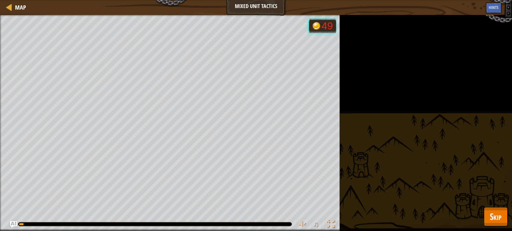
drag, startPoint x: 508, startPoint y: 205, endPoint x: 498, endPoint y: 216, distance: 14.6
click at [498, 216] on span "Skip" at bounding box center [496, 217] width 12 height 12
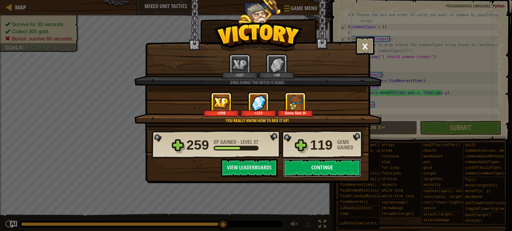
click at [315, 172] on button "Continue" at bounding box center [321, 168] width 77 height 18
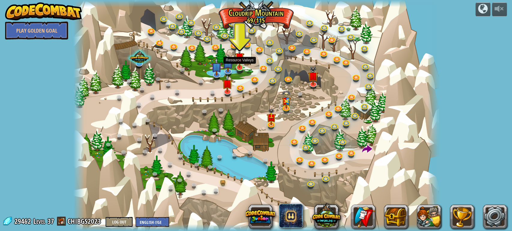
click at [242, 67] on img at bounding box center [239, 58] width 9 height 22
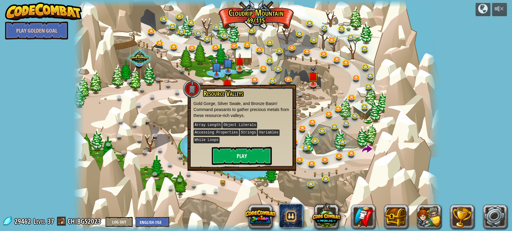
drag, startPoint x: 249, startPoint y: 142, endPoint x: 247, endPoint y: 159, distance: 17.6
drag, startPoint x: 247, startPoint y: 159, endPoint x: 245, endPoint y: 155, distance: 4.3
click at [245, 155] on button "Play" at bounding box center [242, 156] width 60 height 18
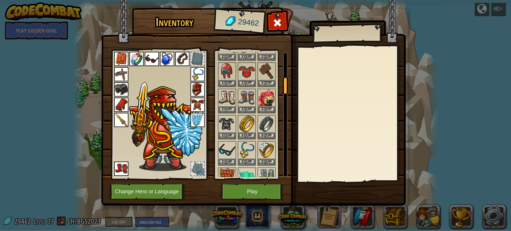
scroll to position [233, 0]
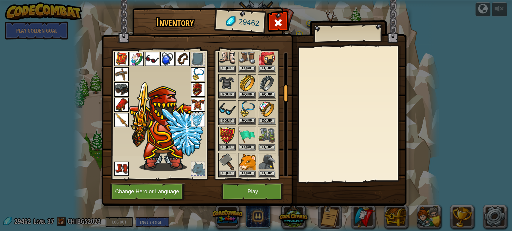
click at [247, 109] on img at bounding box center [247, 109] width 17 height 17
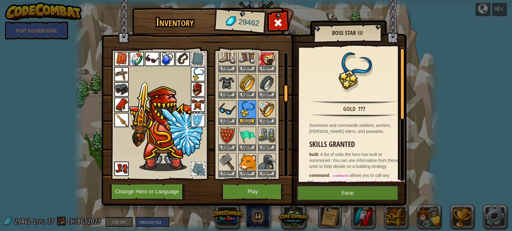
click at [249, 118] on button "Equip" at bounding box center [247, 121] width 17 height 6
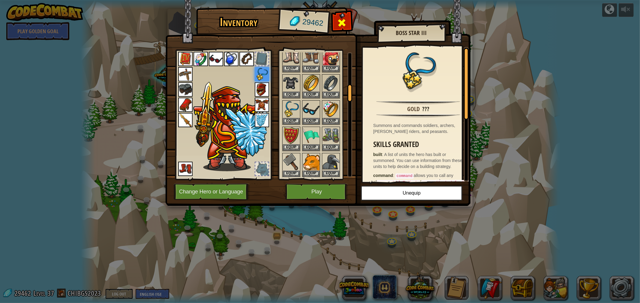
click at [346, 19] on div at bounding box center [341, 24] width 19 height 19
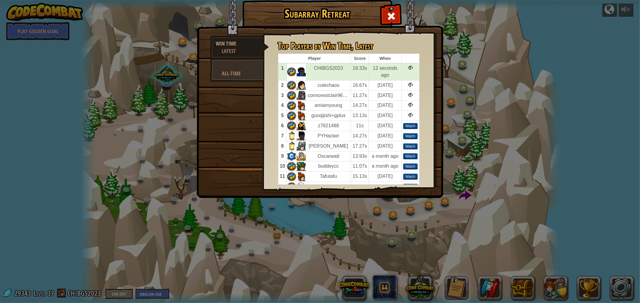
scroll to position [33, 0]
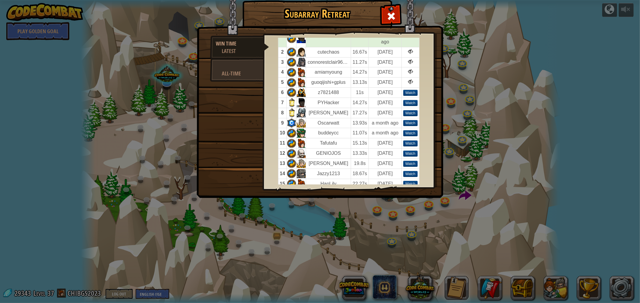
drag, startPoint x: 389, startPoint y: 19, endPoint x: 415, endPoint y: 22, distance: 26.5
click at [389, 19] on span at bounding box center [391, 16] width 10 height 10
